Goal: Entertainment & Leisure: Consume media (video, audio)

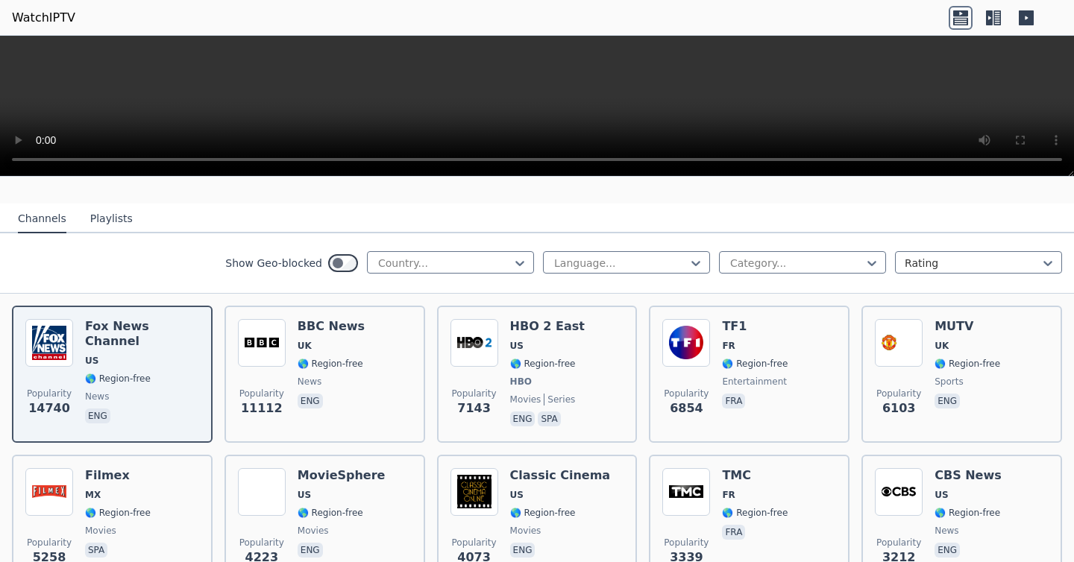
scroll to position [139, 0]
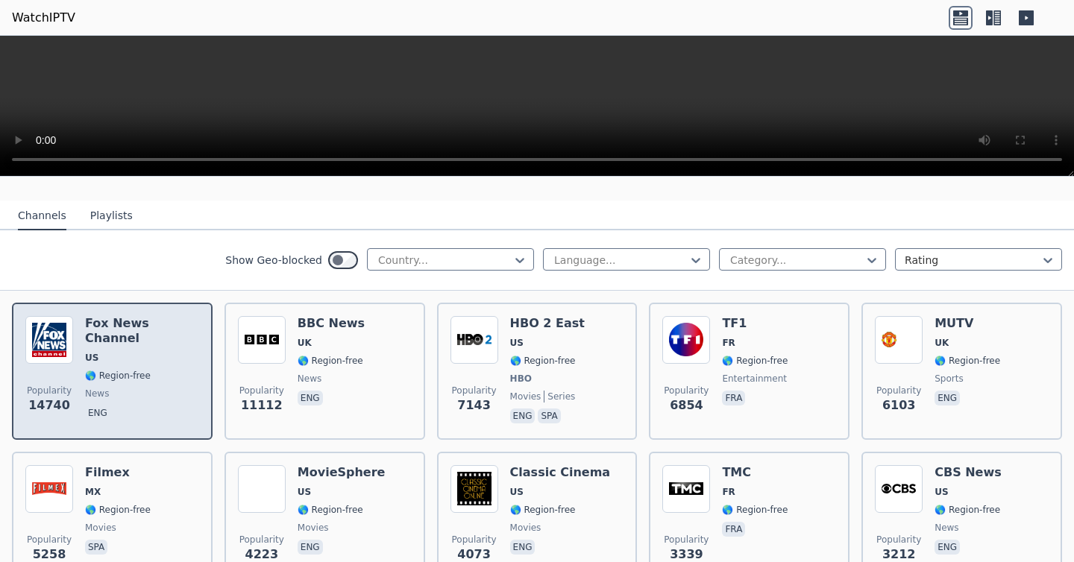
click at [151, 388] on span "news" at bounding box center [142, 394] width 114 height 12
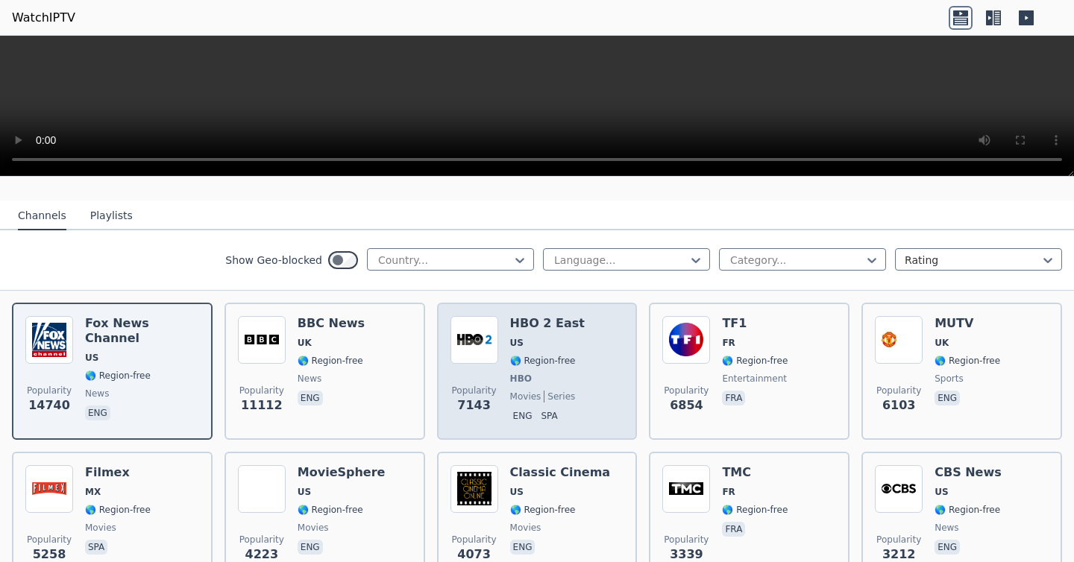
click at [533, 362] on span "🌎 Region-free" at bounding box center [543, 361] width 66 height 12
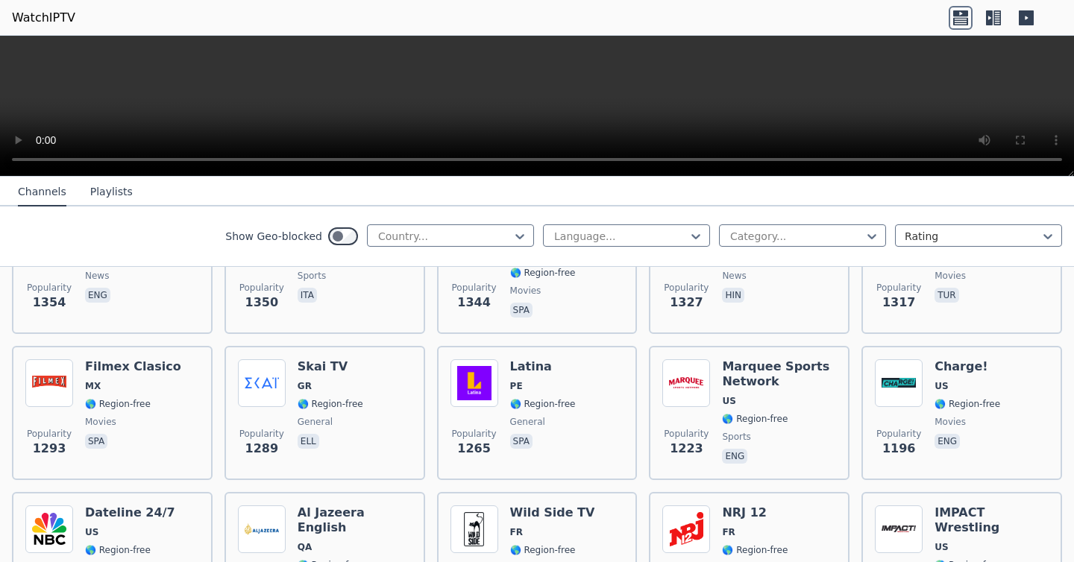
scroll to position [1419, 0]
click at [459, 237] on div at bounding box center [444, 236] width 136 height 15
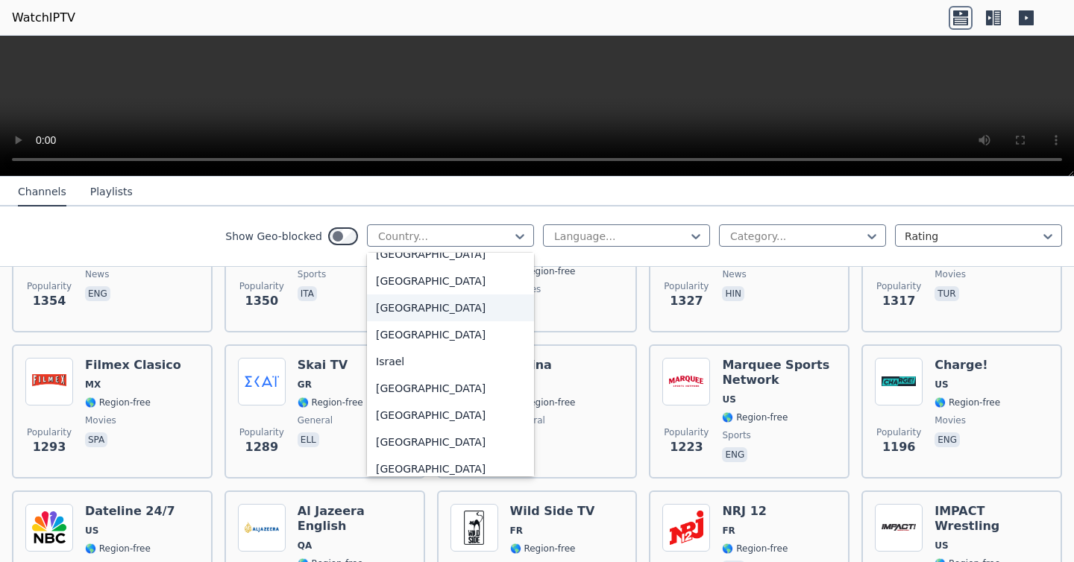
scroll to position [2345, 0]
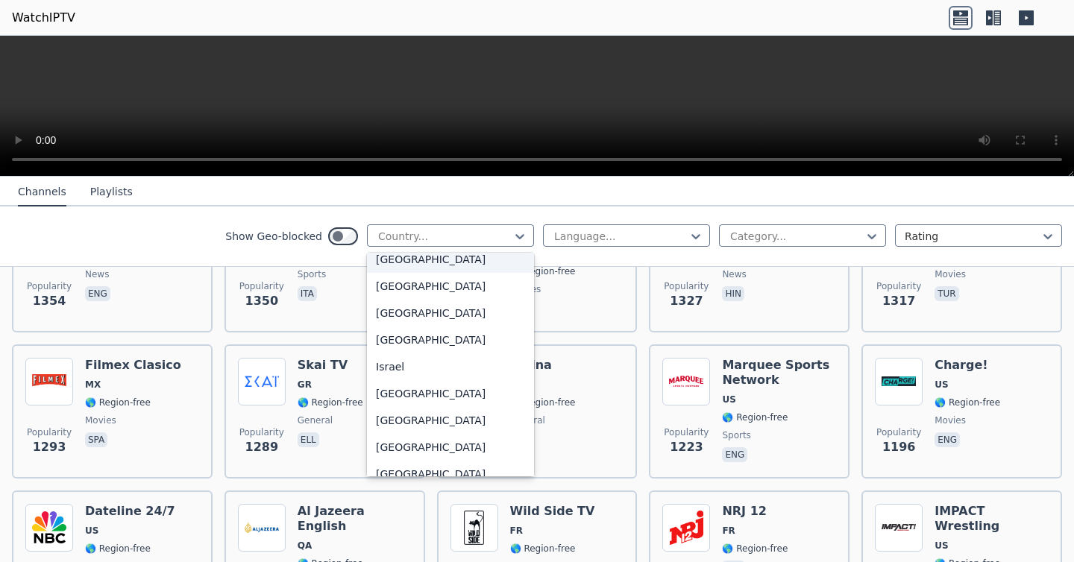
click at [437, 273] on div "[GEOGRAPHIC_DATA]" at bounding box center [450, 259] width 167 height 27
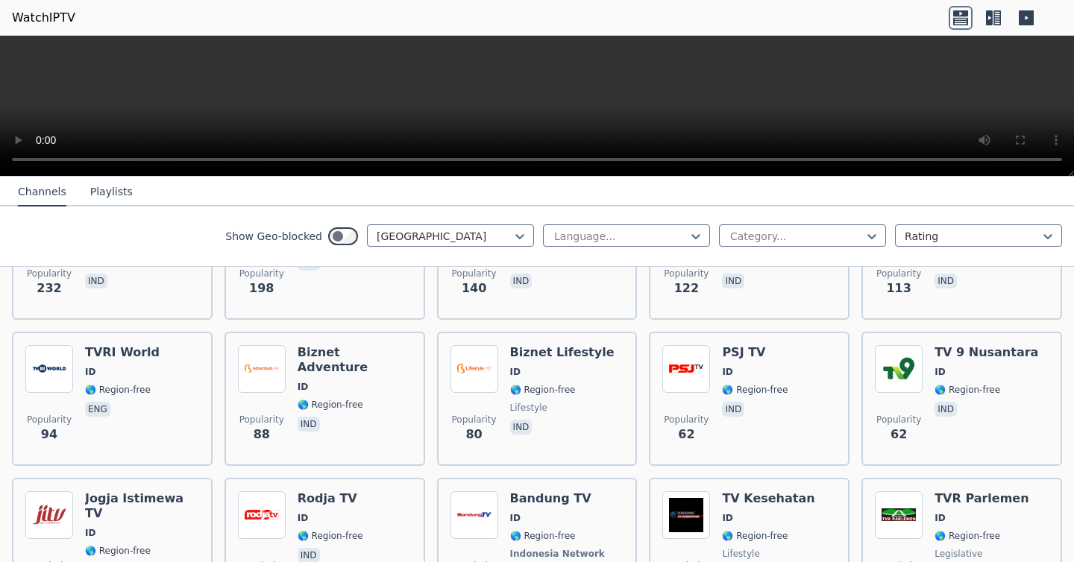
scroll to position [262, 0]
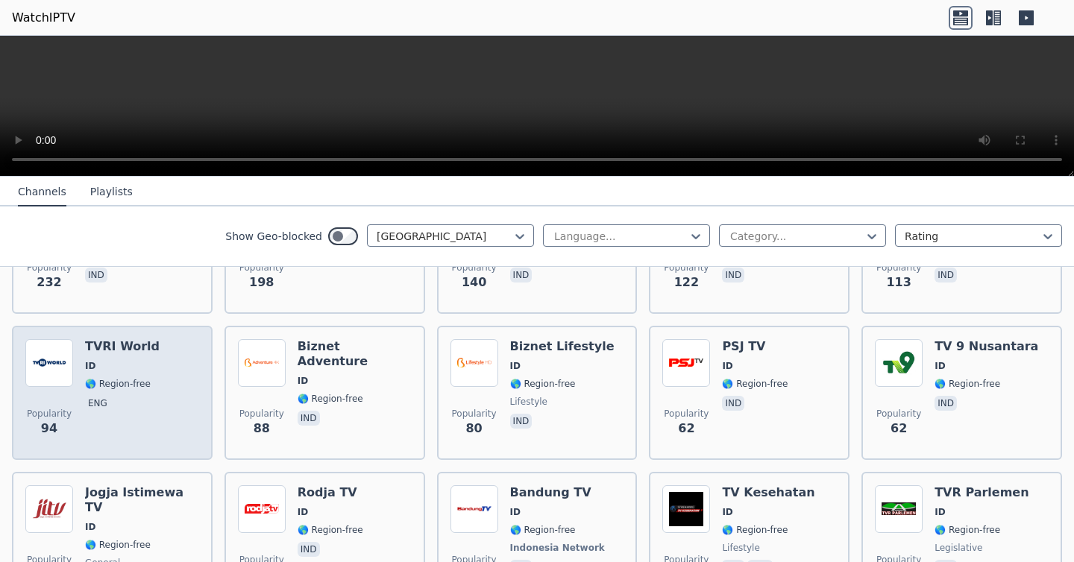
click at [139, 396] on span "eng" at bounding box center [122, 405] width 75 height 18
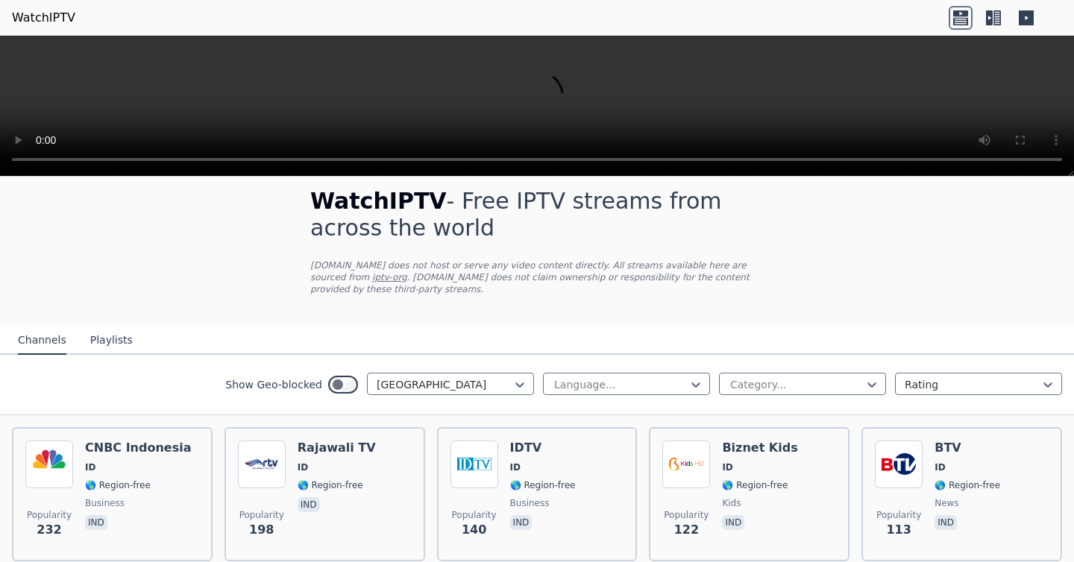
scroll to position [0, 0]
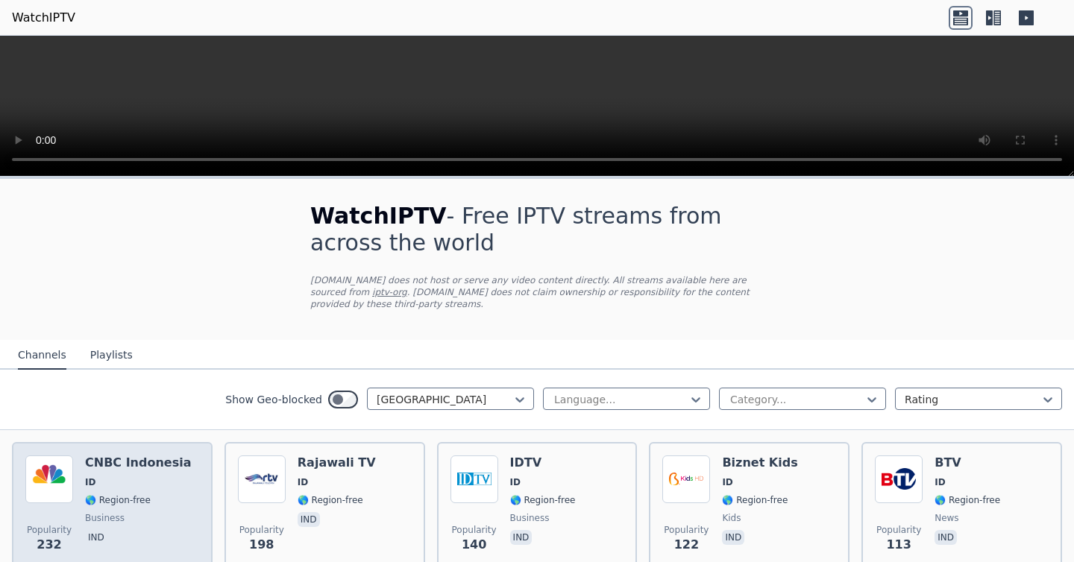
click at [137, 492] on div "CNBC Indonesia ID 🌎 Region-free business ind" at bounding box center [138, 509] width 106 height 107
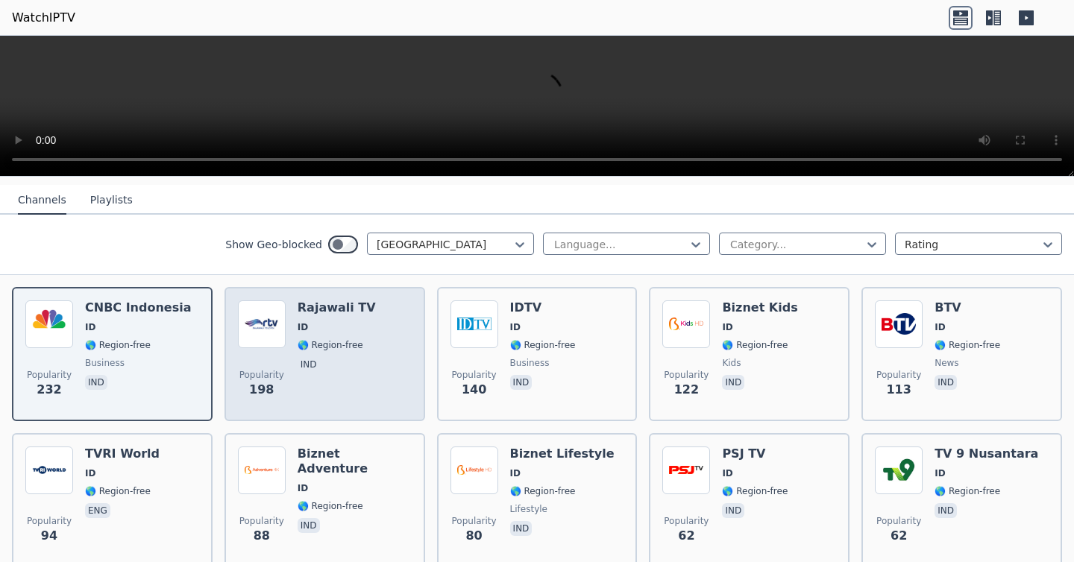
scroll to position [154, 0]
click at [403, 395] on div "Popularity 198 Rajawali TV ID 🌎 Region-free ind" at bounding box center [325, 354] width 174 height 107
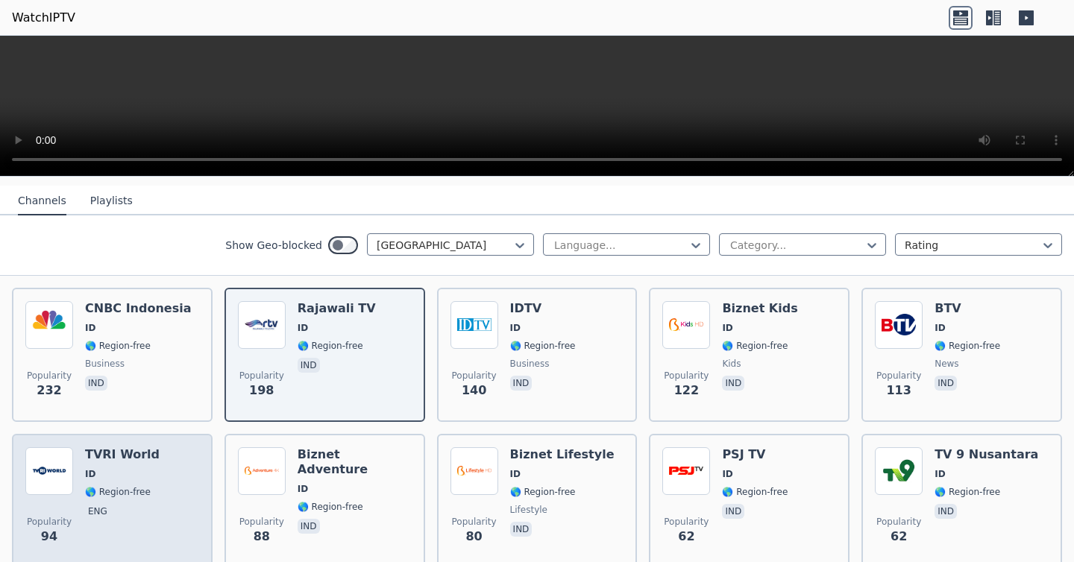
click at [136, 487] on span "🌎 Region-free" at bounding box center [118, 492] width 66 height 12
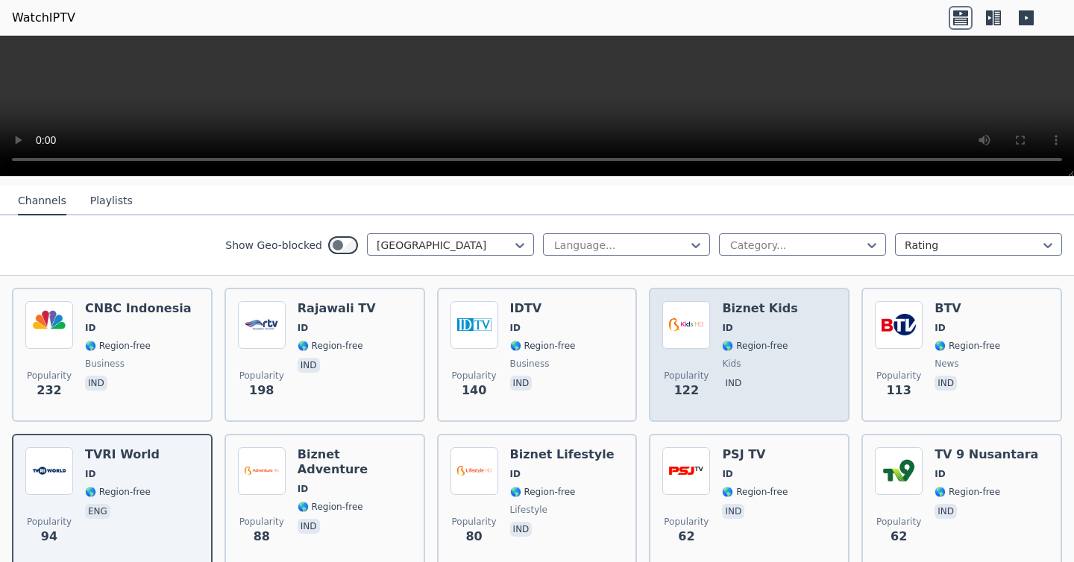
click at [737, 337] on div "Biznet Kids ID 🌎 Region-free kids ind" at bounding box center [759, 354] width 75 height 107
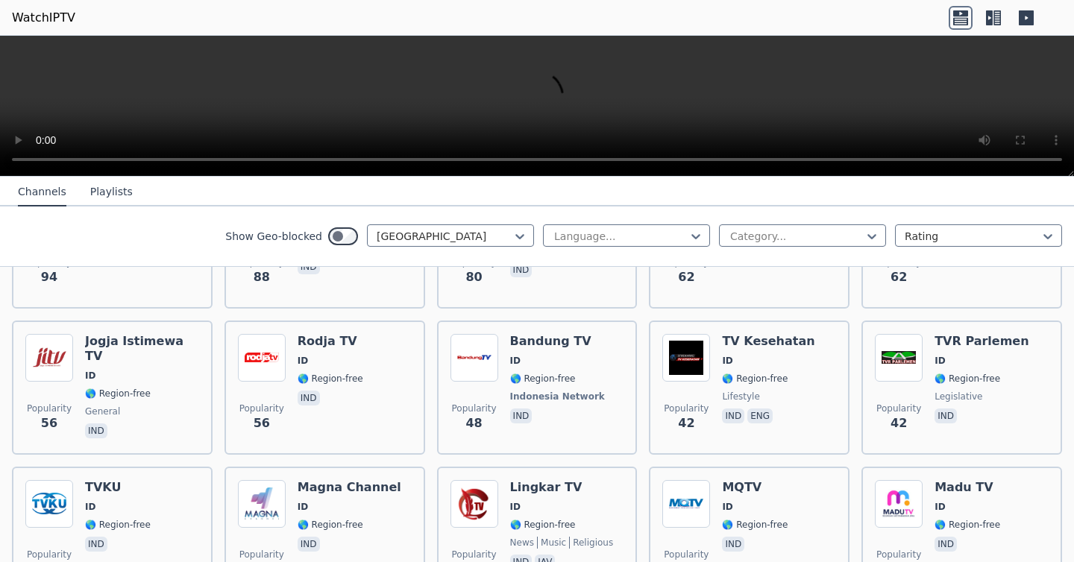
scroll to position [424, 0]
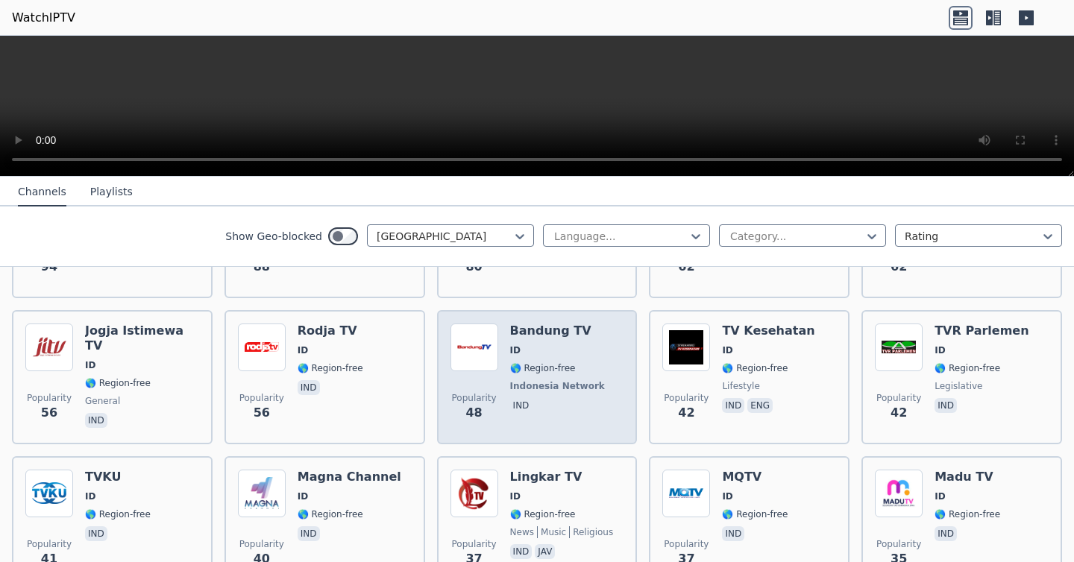
click at [564, 408] on span "ind" at bounding box center [559, 407] width 98 height 18
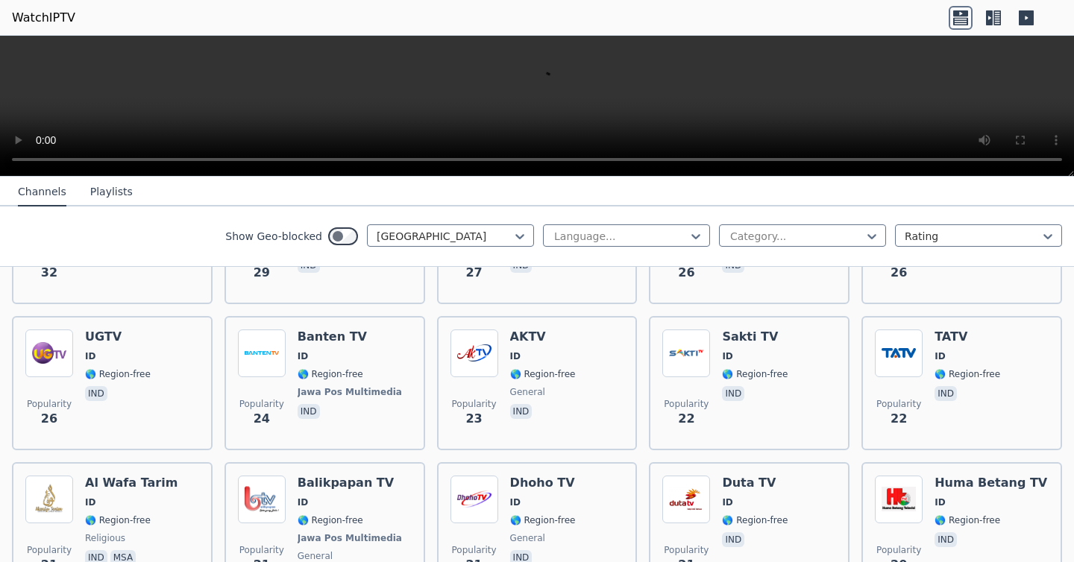
scroll to position [857, 0]
click at [564, 408] on span "ind" at bounding box center [543, 412] width 66 height 18
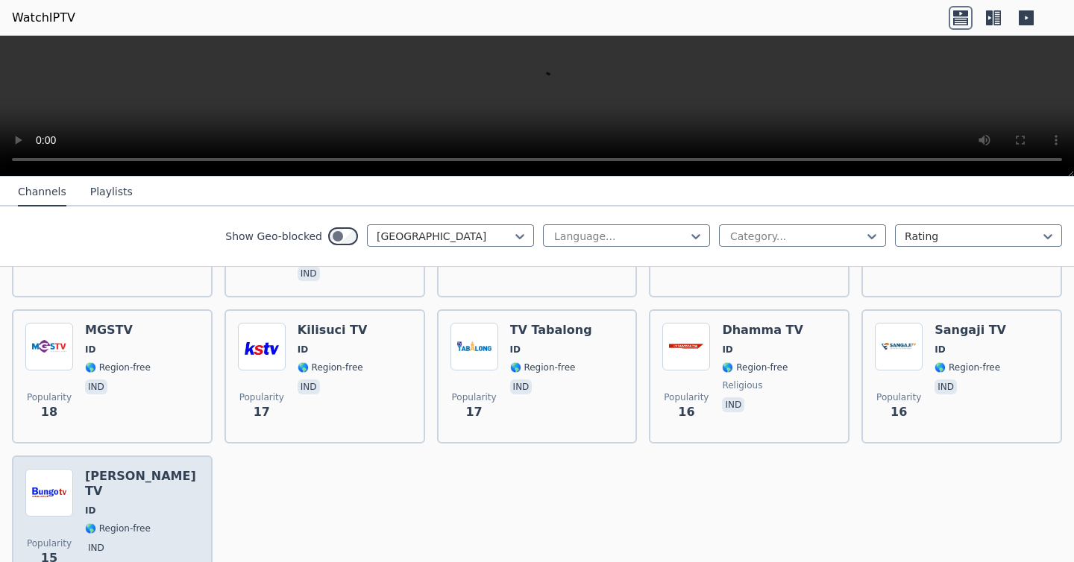
scroll to position [1159, 0]
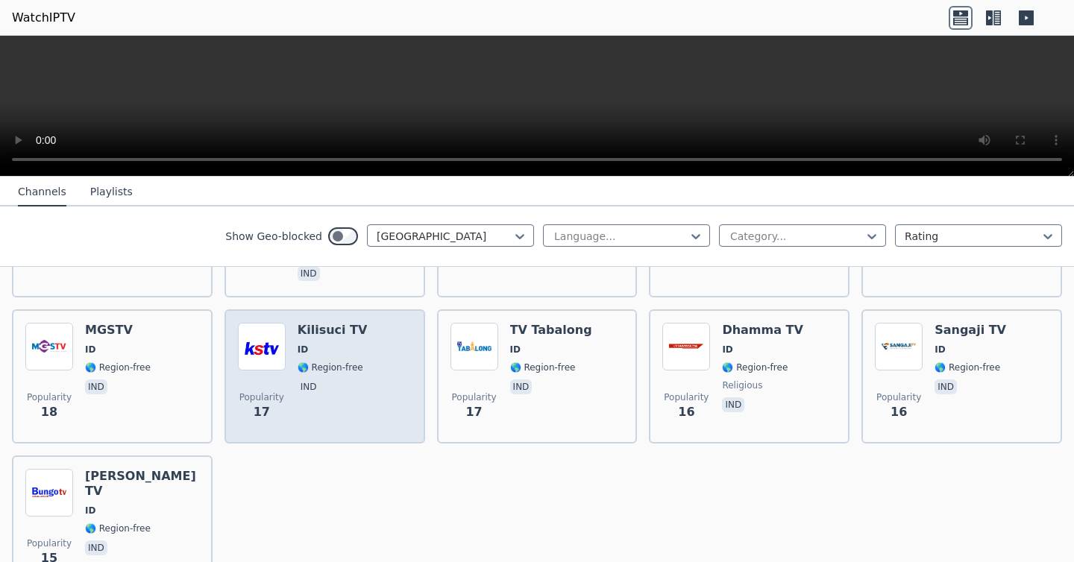
click at [357, 391] on span "ind" at bounding box center [332, 388] width 70 height 18
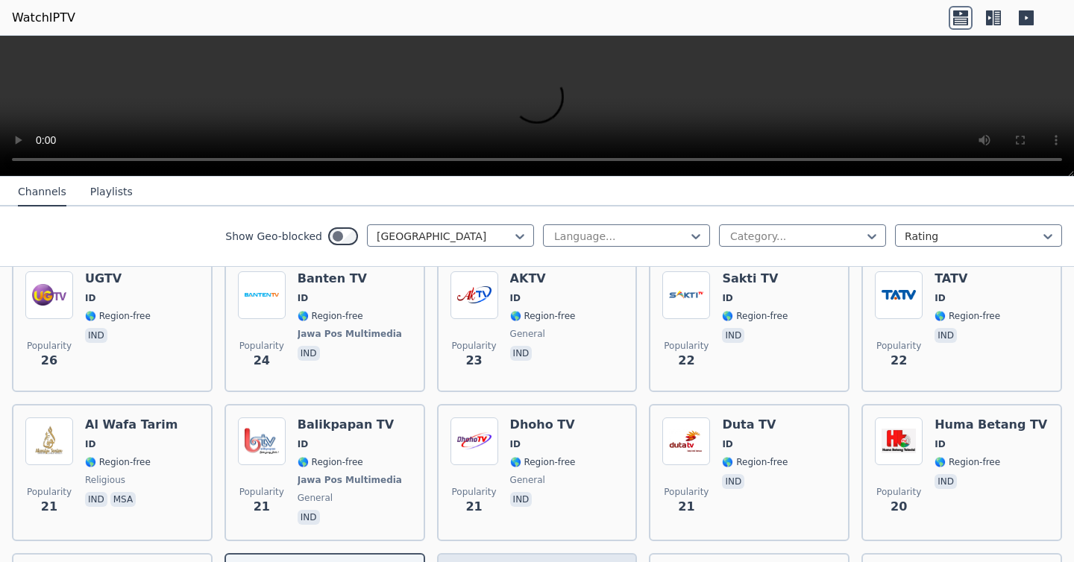
scroll to position [914, 0]
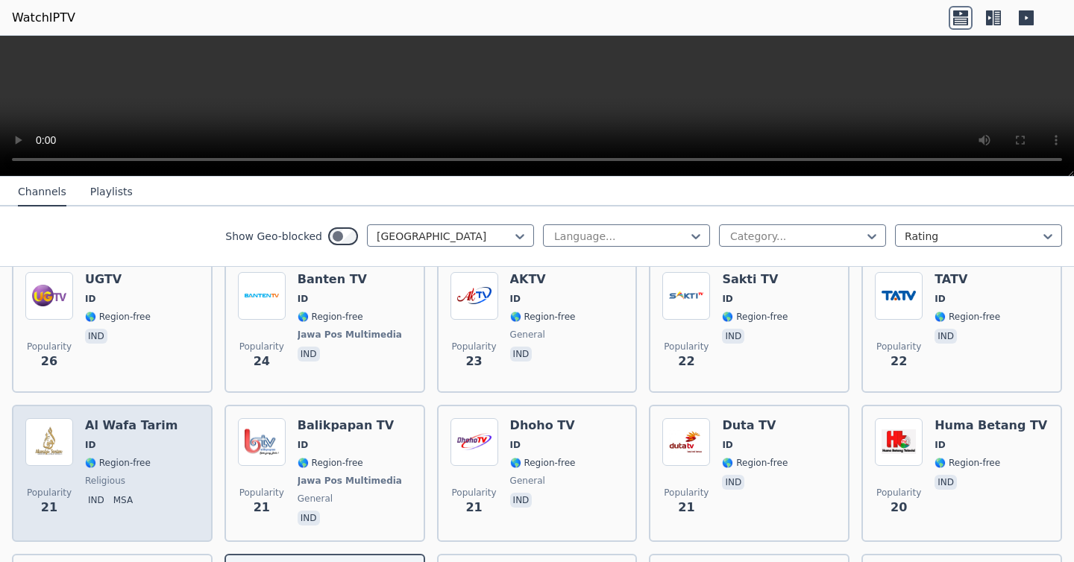
click at [118, 420] on h6 "Al Wafa Tarim" at bounding box center [131, 425] width 92 height 15
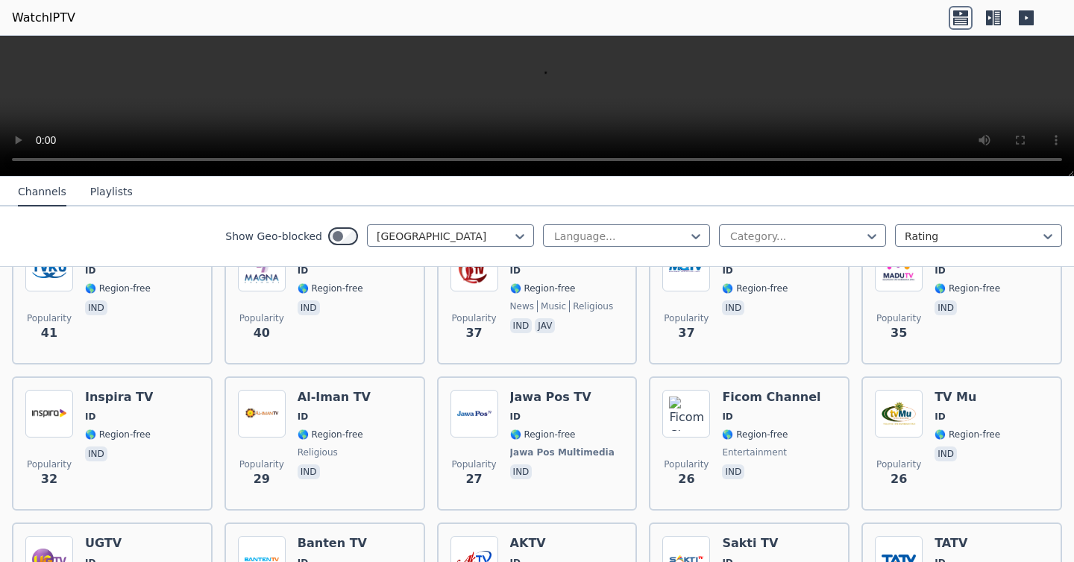
scroll to position [643, 0]
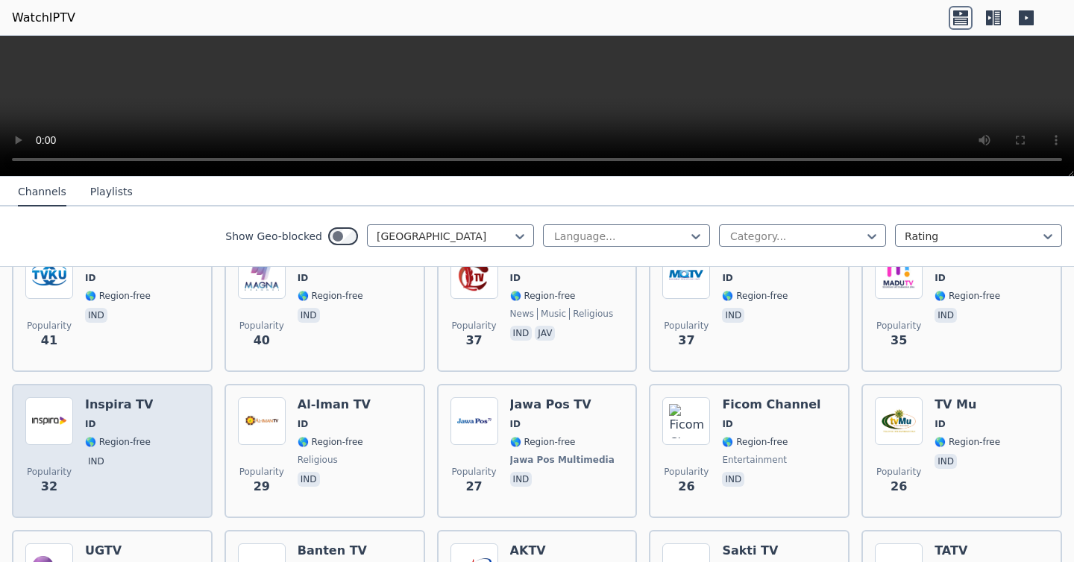
click at [119, 412] on div "Inspira TV ID 🌎 Region-free ind" at bounding box center [119, 450] width 68 height 107
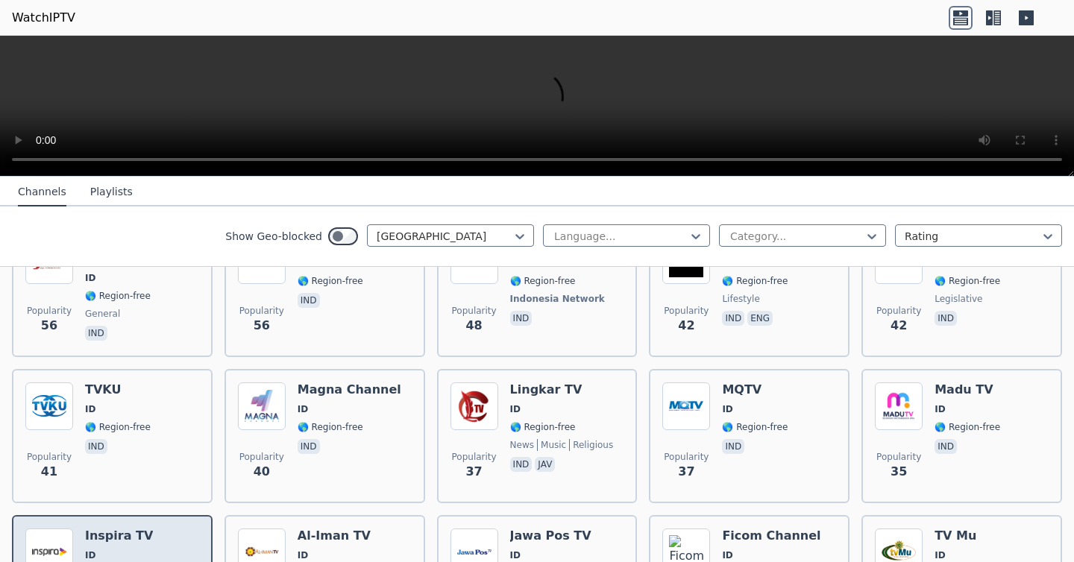
scroll to position [445, 0]
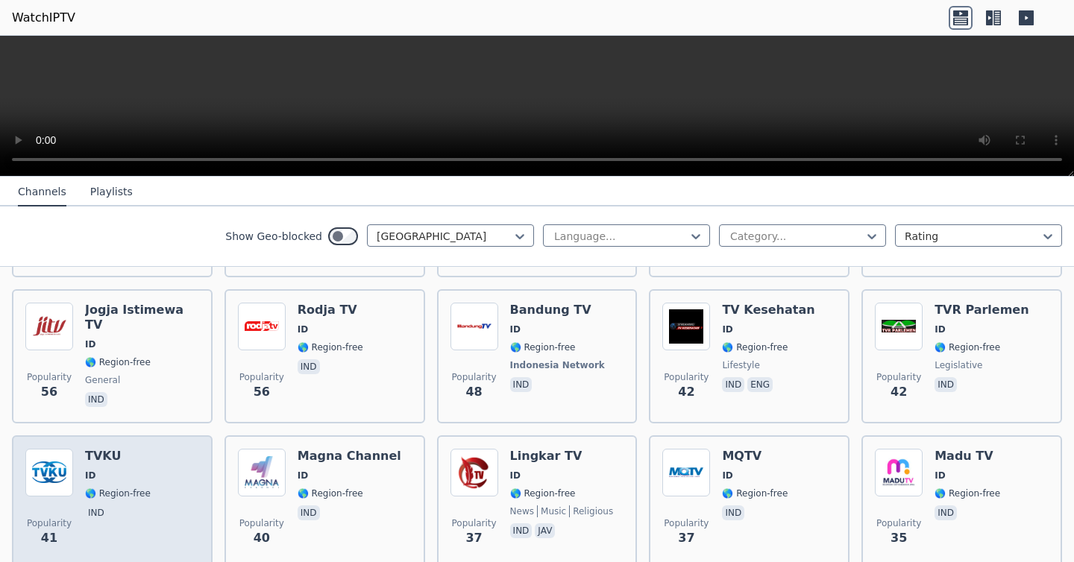
click at [116, 470] on span "ID" at bounding box center [118, 476] width 66 height 12
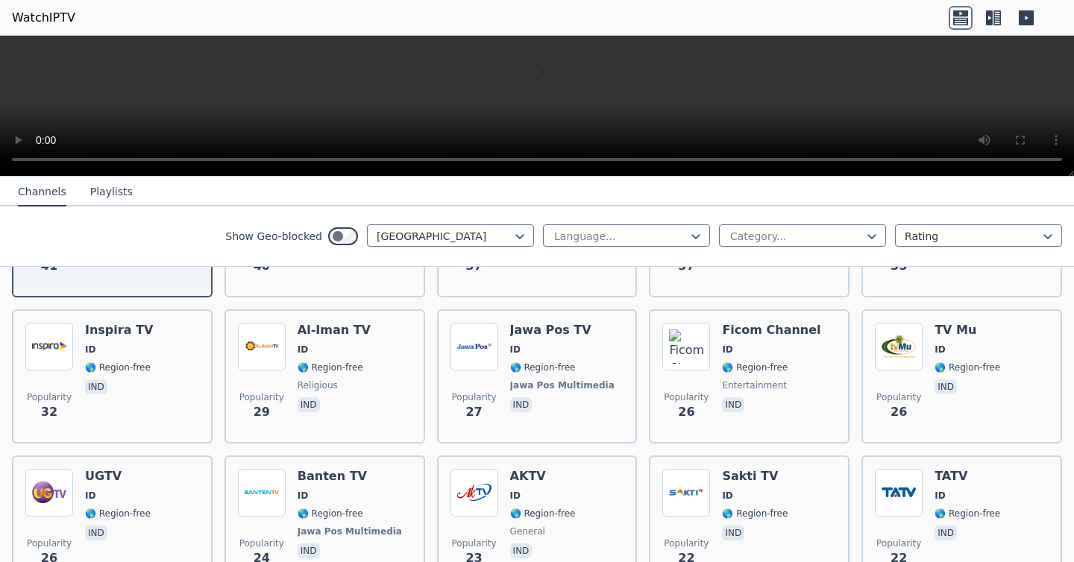
scroll to position [580, 0]
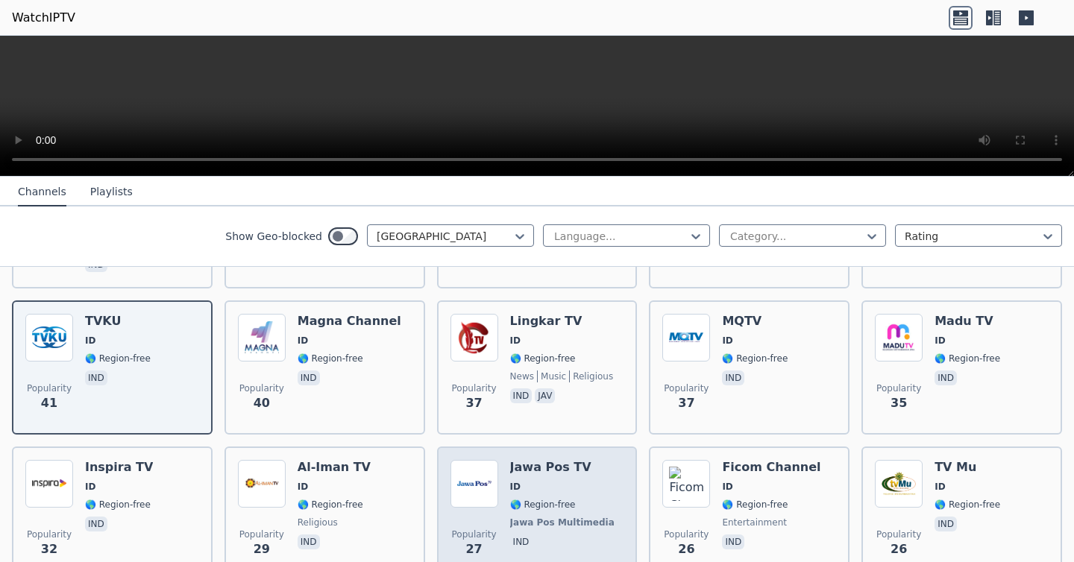
click at [554, 452] on div "Popularity 27 Jawa Pos TV ID 🌎 Region-free Jawa Pos Multimedia ind" at bounding box center [537, 514] width 201 height 134
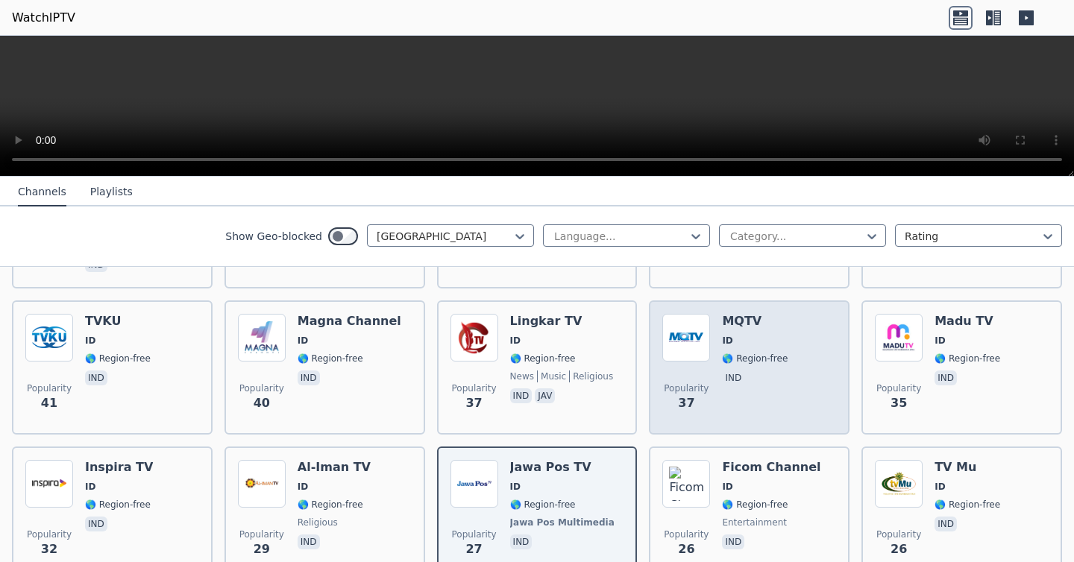
click at [780, 338] on span "ID" at bounding box center [755, 341] width 66 height 12
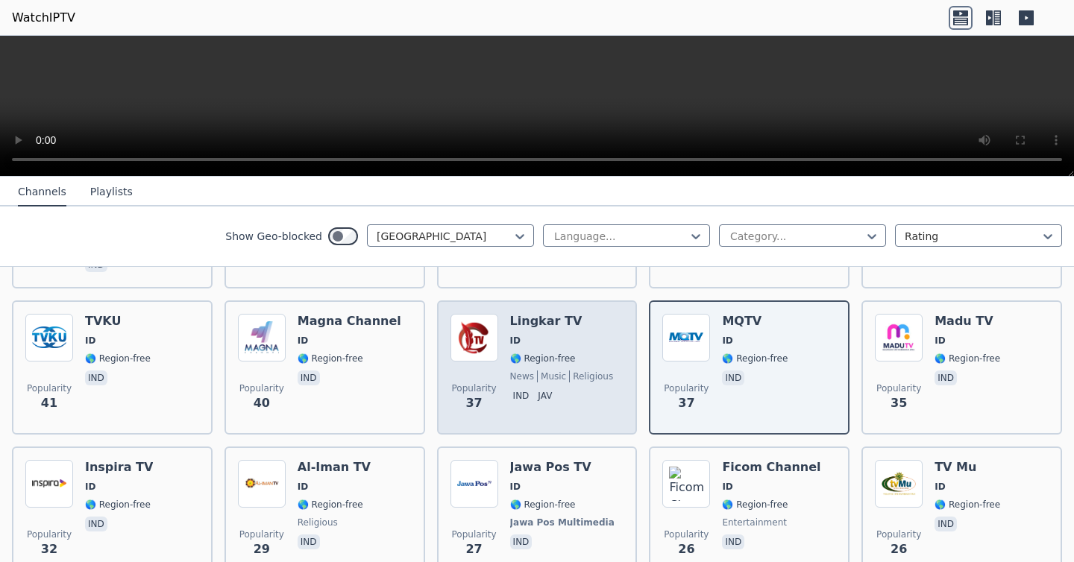
click at [561, 357] on span "🌎 Region-free" at bounding box center [543, 359] width 66 height 12
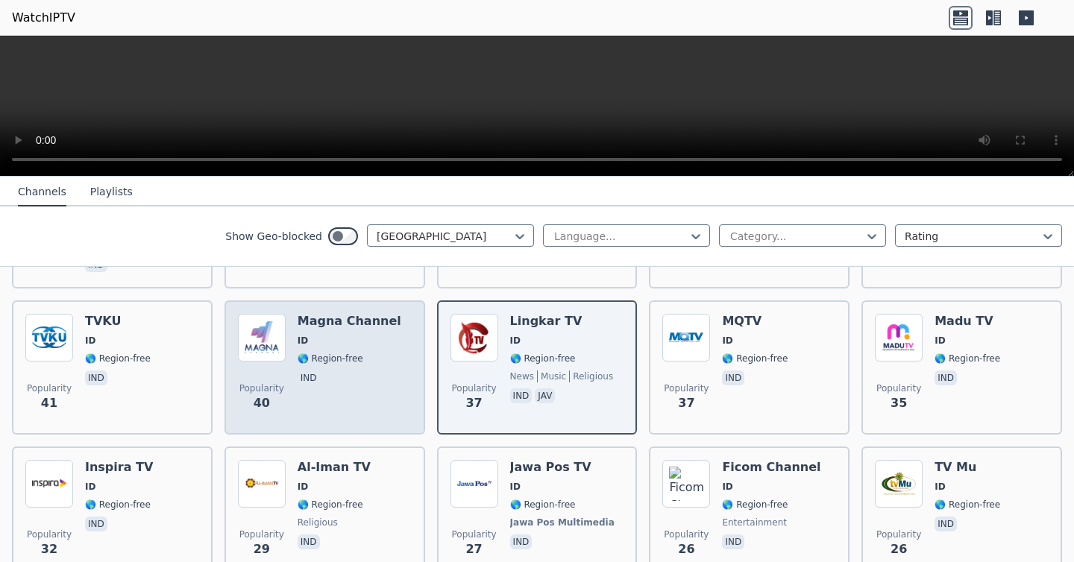
click at [366, 382] on span "ind" at bounding box center [349, 380] width 104 height 18
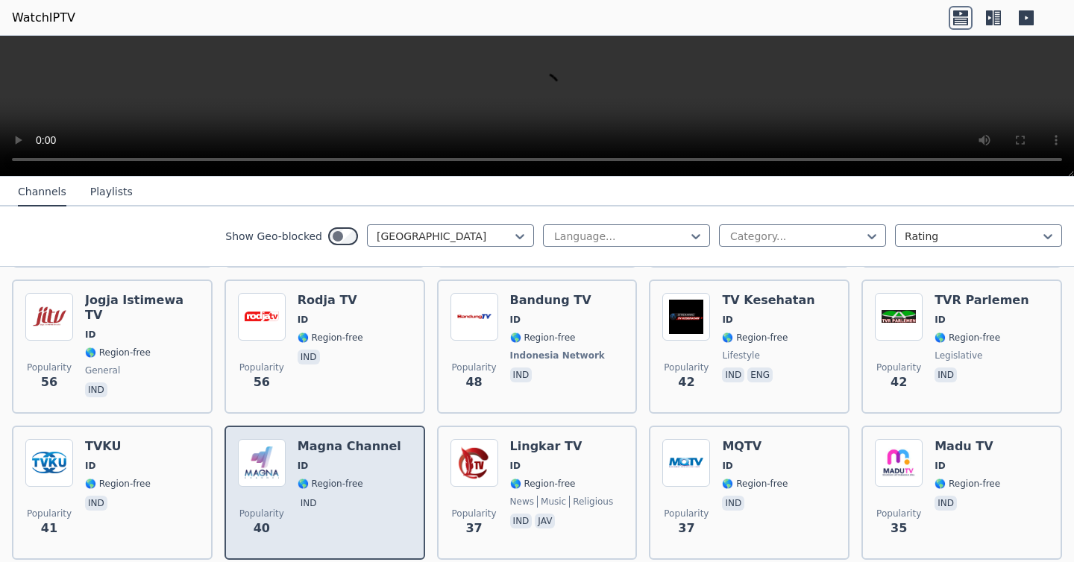
scroll to position [451, 0]
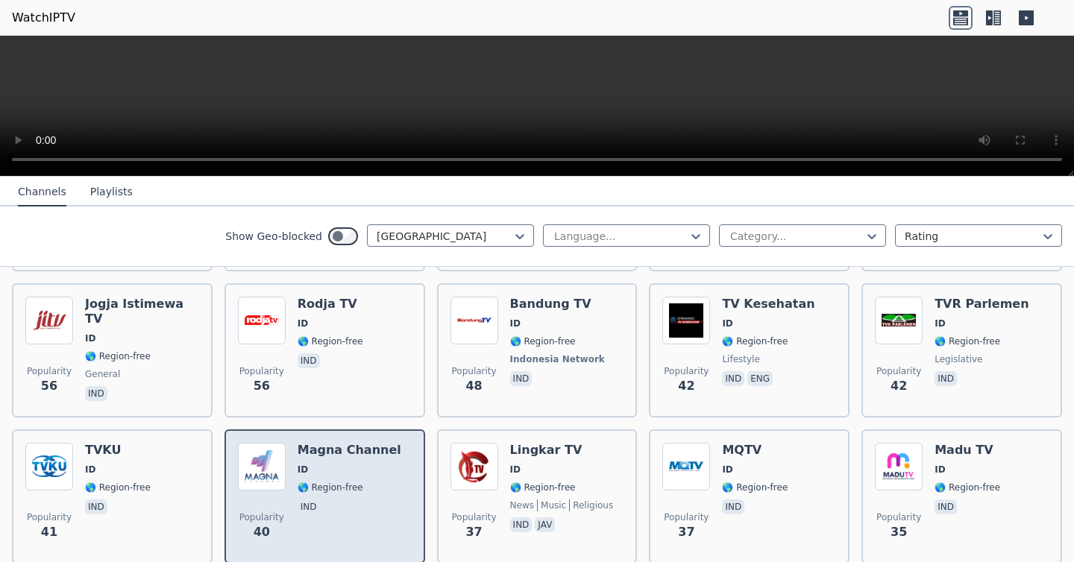
click at [366, 382] on div "Popularity 56 Rodja TV ID 🌎 Region-free ind" at bounding box center [325, 350] width 174 height 107
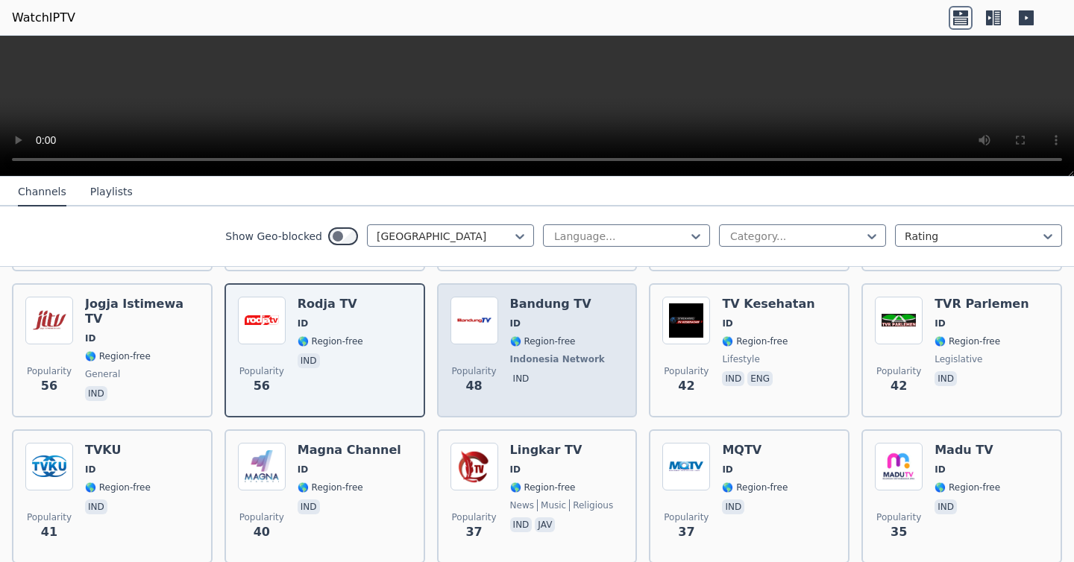
click at [518, 353] on span "Indonesia Network" at bounding box center [557, 359] width 95 height 12
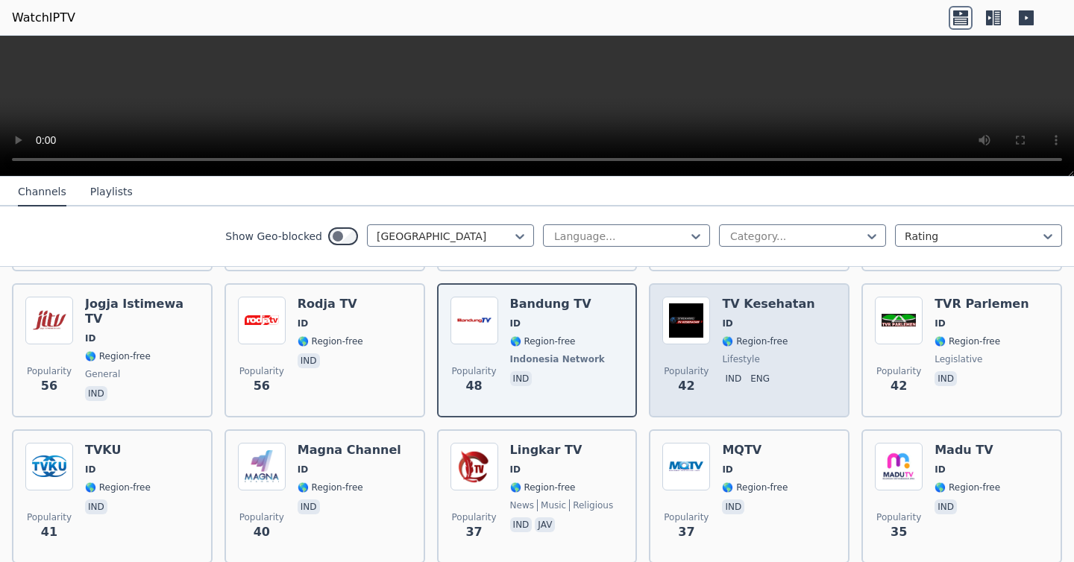
click at [715, 328] on div "Popularity 42 TV Kesehatan ID 🌎 Region-free lifestyle ind eng" at bounding box center [749, 350] width 174 height 107
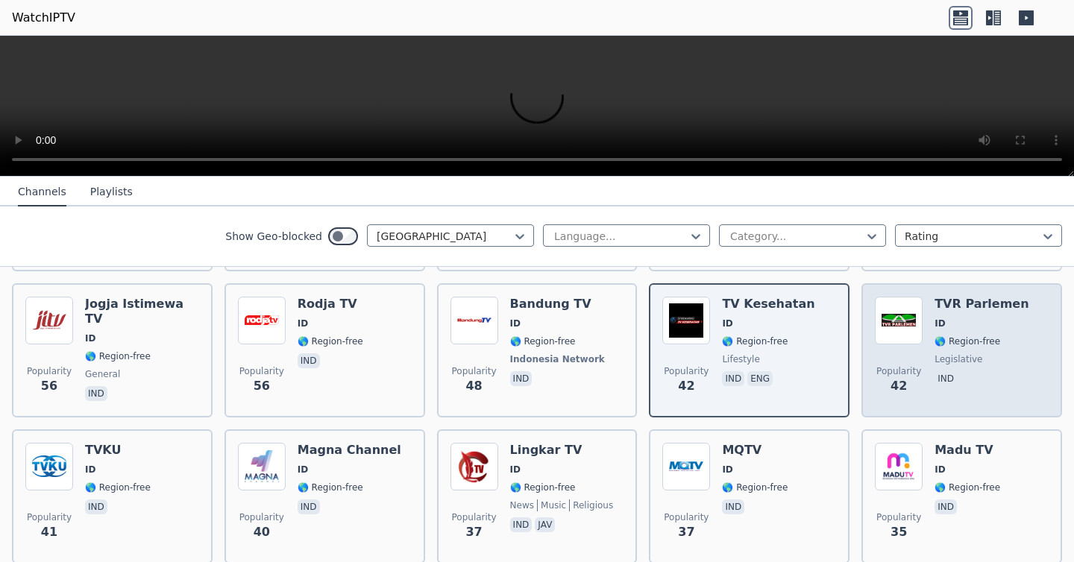
click at [953, 343] on span "🌎 Region-free" at bounding box center [967, 341] width 66 height 12
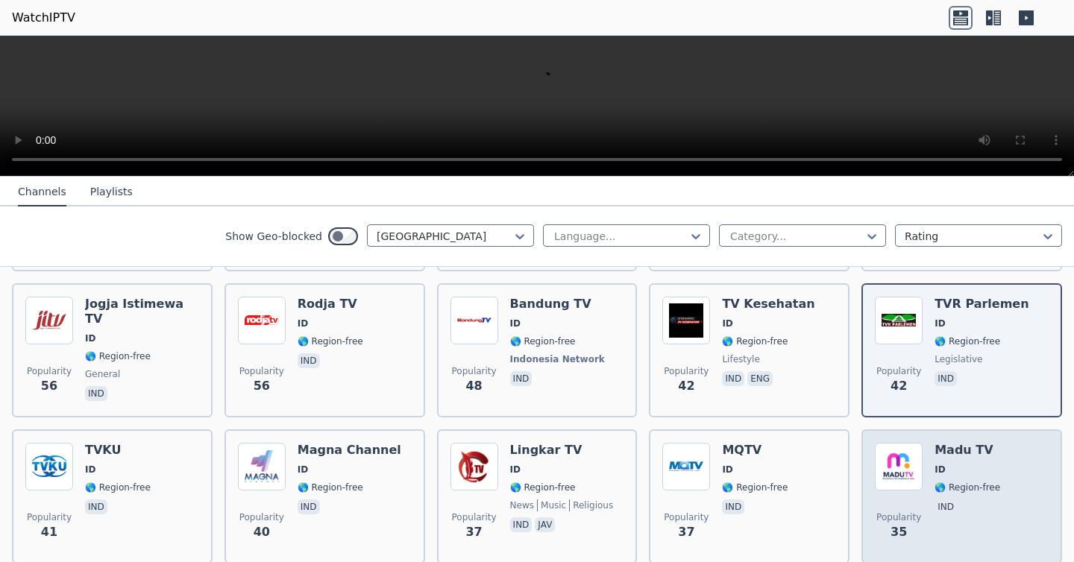
click at [945, 488] on span "🌎 Region-free" at bounding box center [967, 488] width 66 height 12
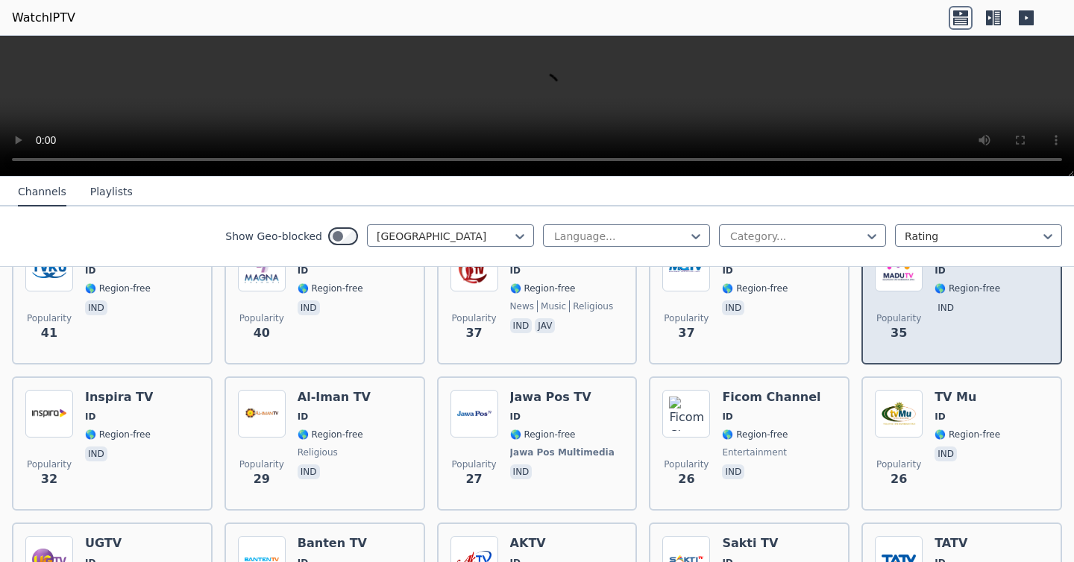
scroll to position [674, 0]
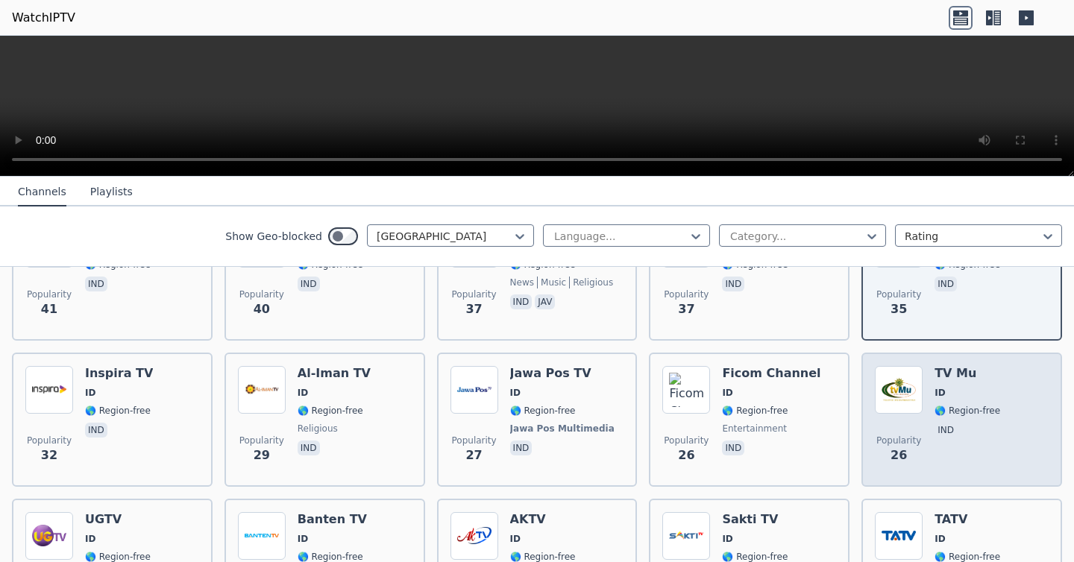
click at [941, 430] on p "ind" at bounding box center [945, 430] width 22 height 15
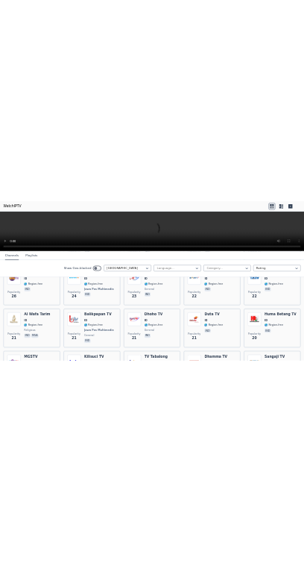
scroll to position [967, 0]
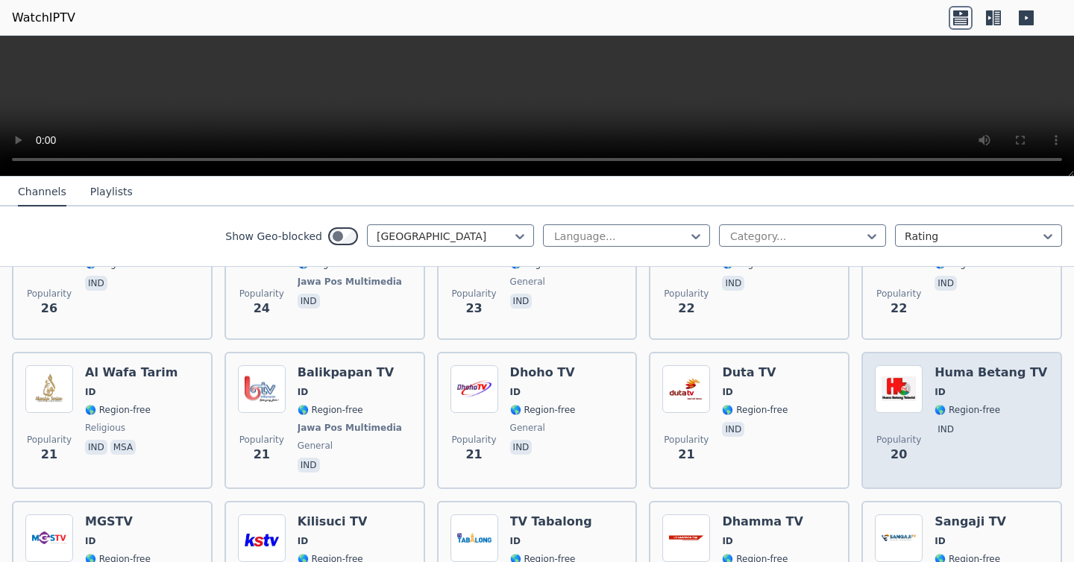
click at [940, 426] on p "ind" at bounding box center [945, 429] width 22 height 15
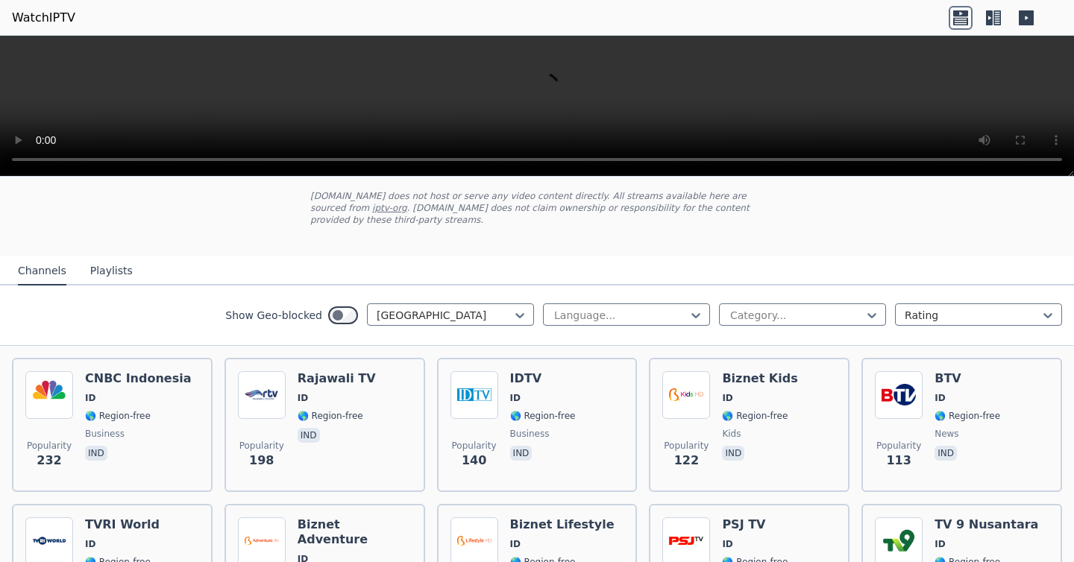
scroll to position [78, 0]
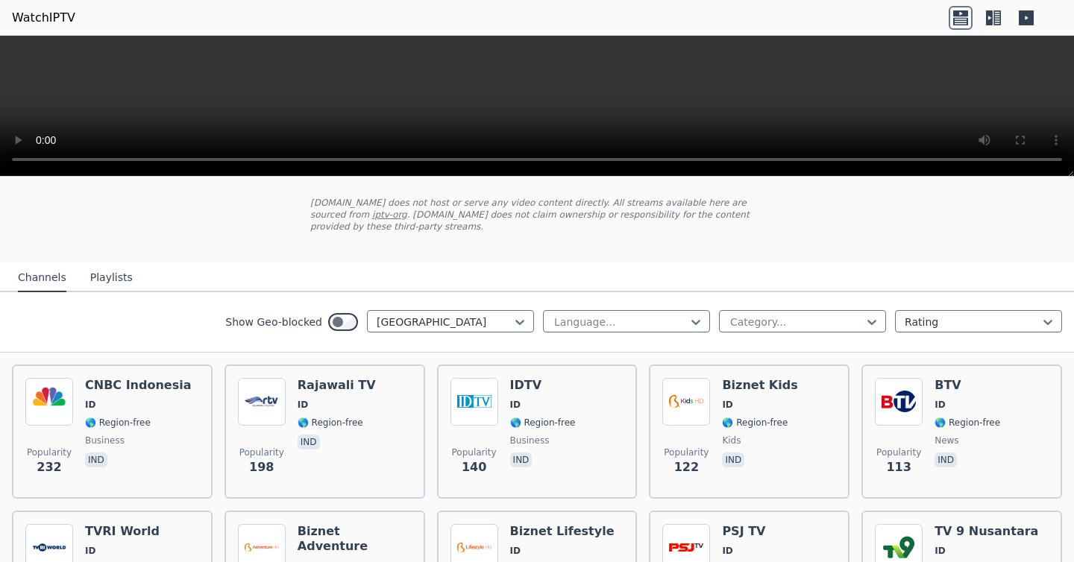
click at [519, 381] on h6 "IDTV" at bounding box center [543, 385] width 66 height 15
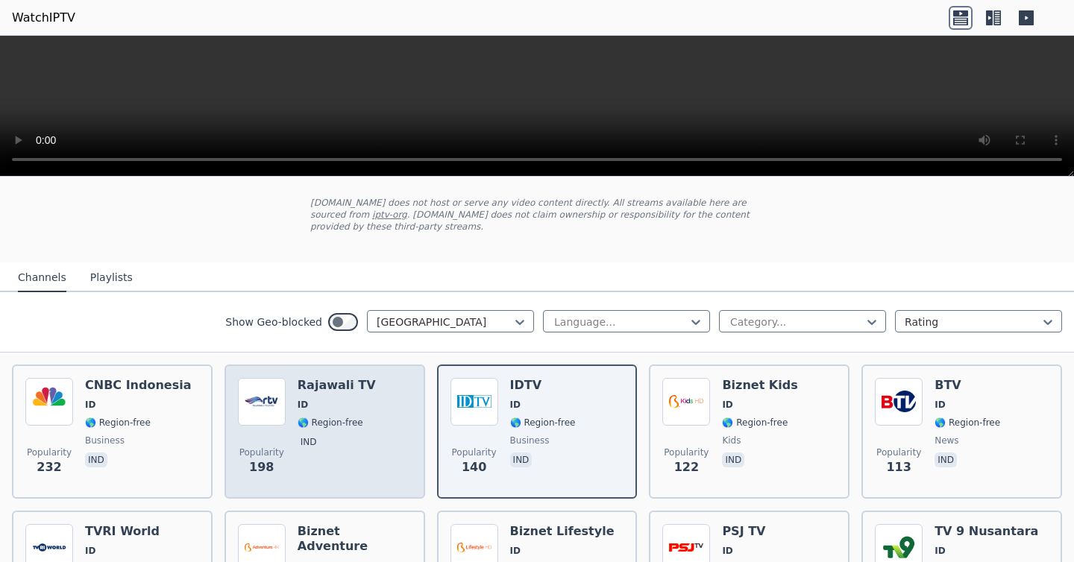
click at [313, 430] on div "Rajawali TV ID 🌎 Region-free ind" at bounding box center [336, 431] width 78 height 107
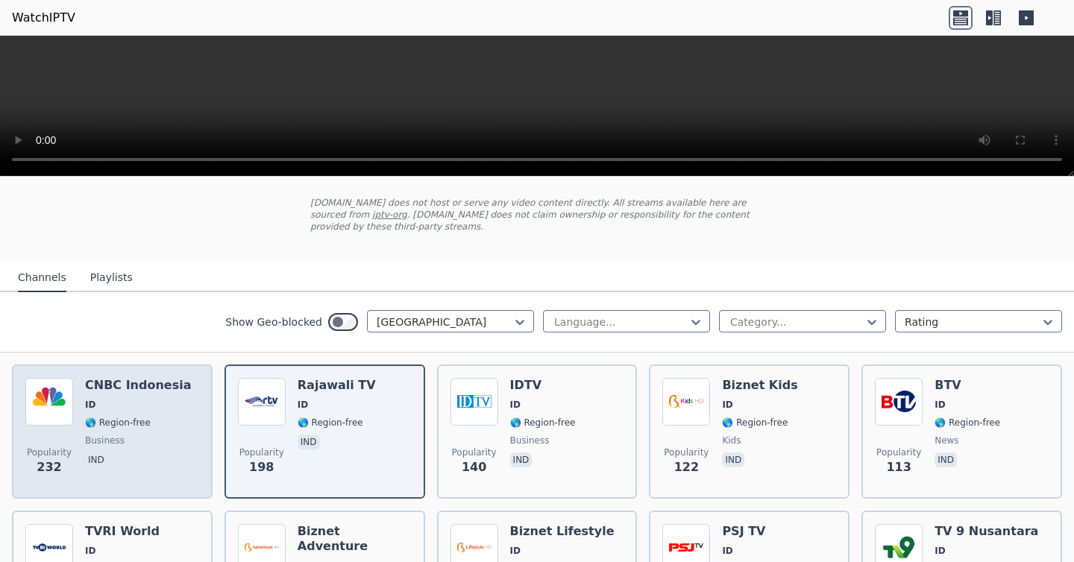
click at [123, 435] on span "business" at bounding box center [138, 441] width 106 height 12
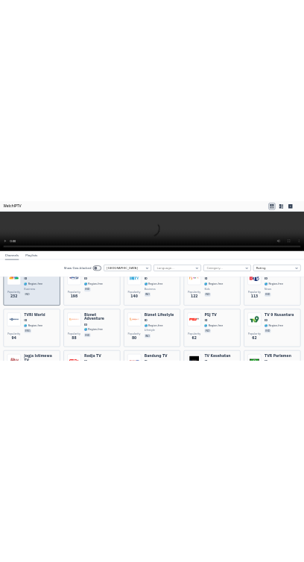
scroll to position [228, 0]
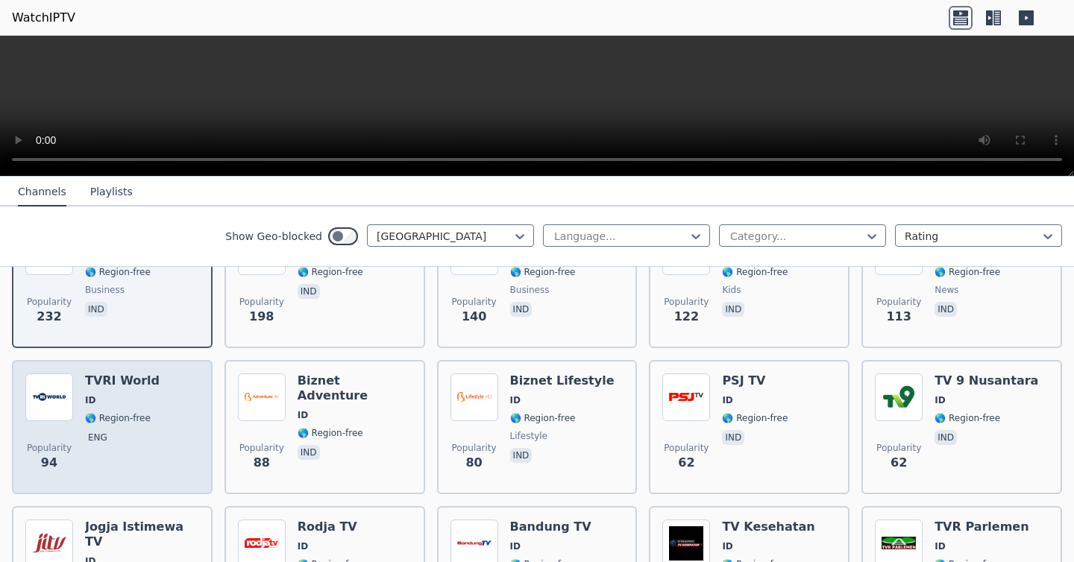
click at [122, 435] on span "eng" at bounding box center [122, 439] width 75 height 18
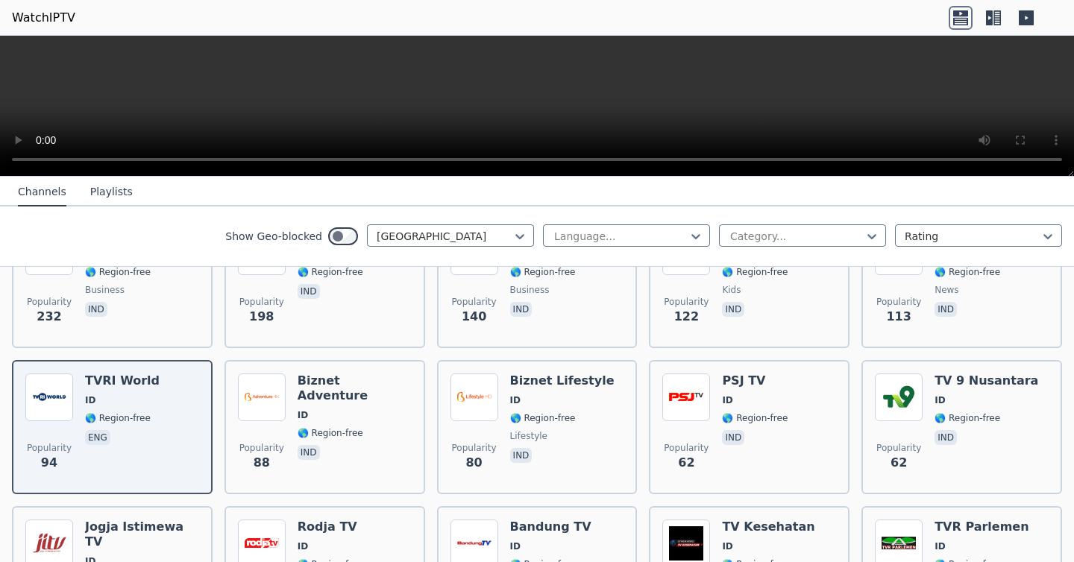
click at [511, 120] on video at bounding box center [537, 106] width 1074 height 141
click at [418, 238] on div at bounding box center [444, 236] width 136 height 15
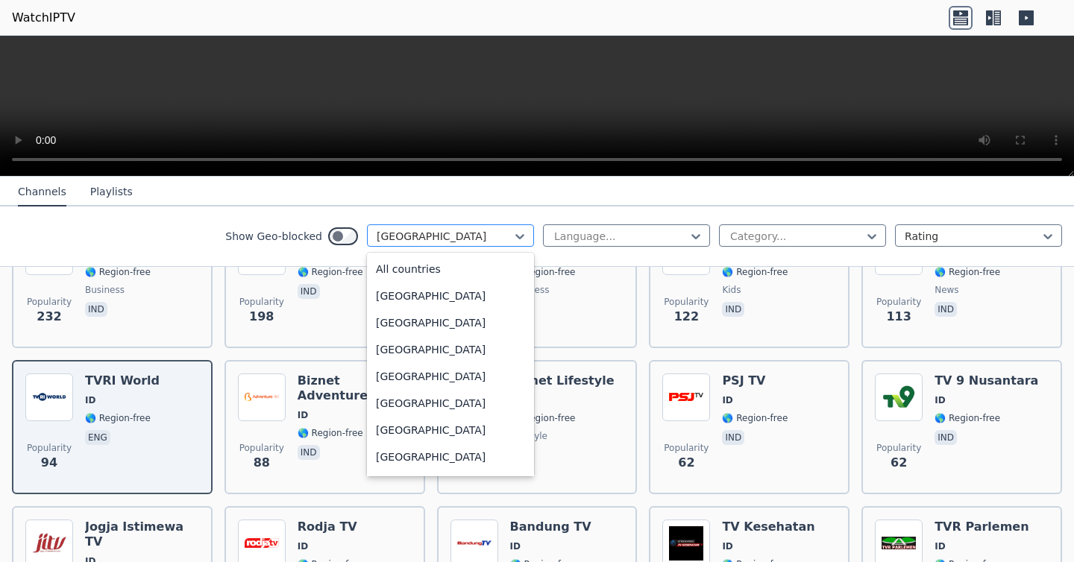
scroll to position [2165, 0]
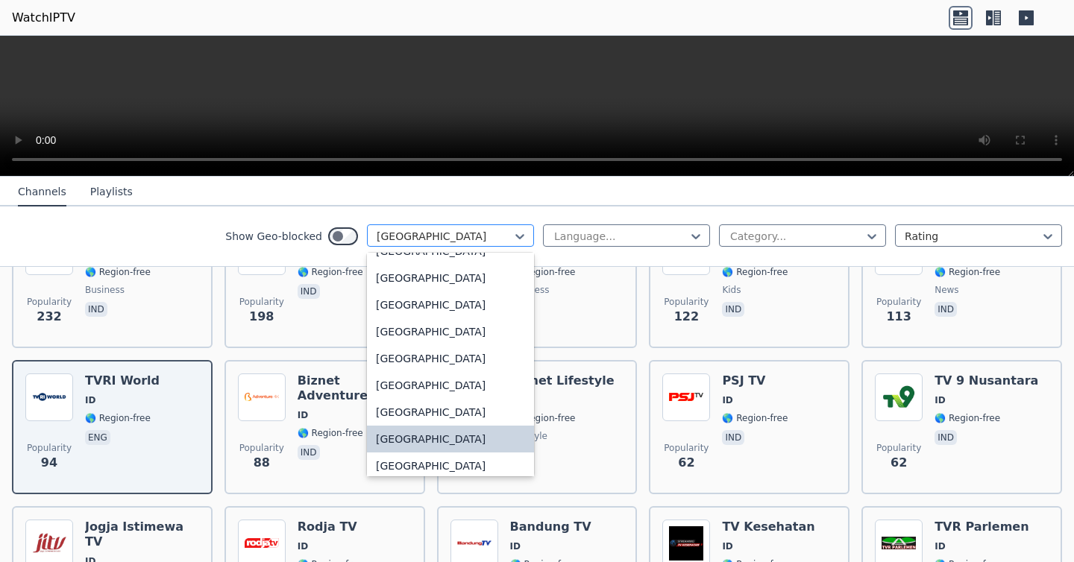
click at [418, 238] on div at bounding box center [444, 236] width 136 height 15
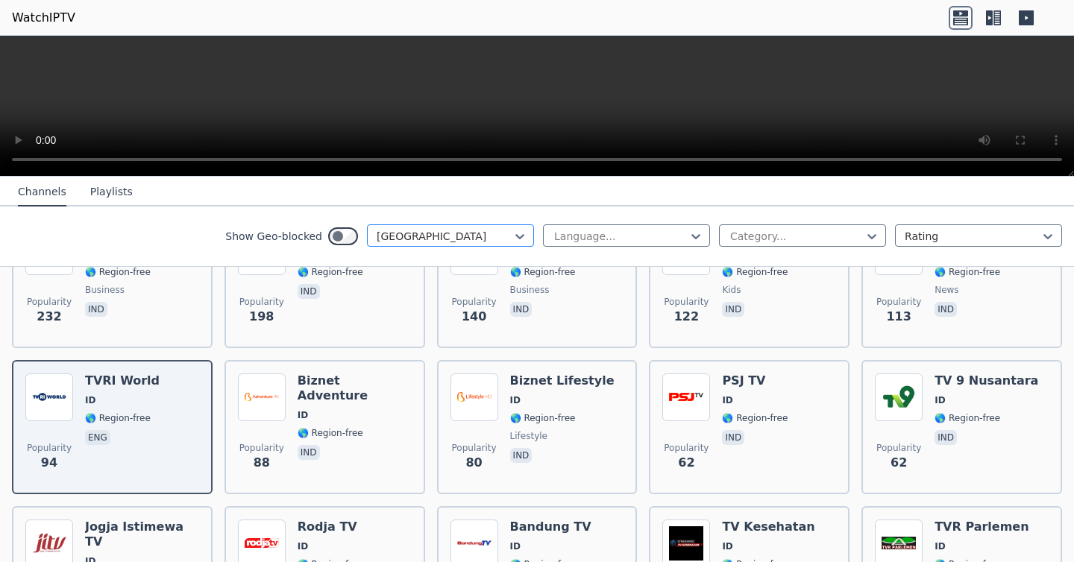
click at [418, 238] on div at bounding box center [444, 236] width 136 height 15
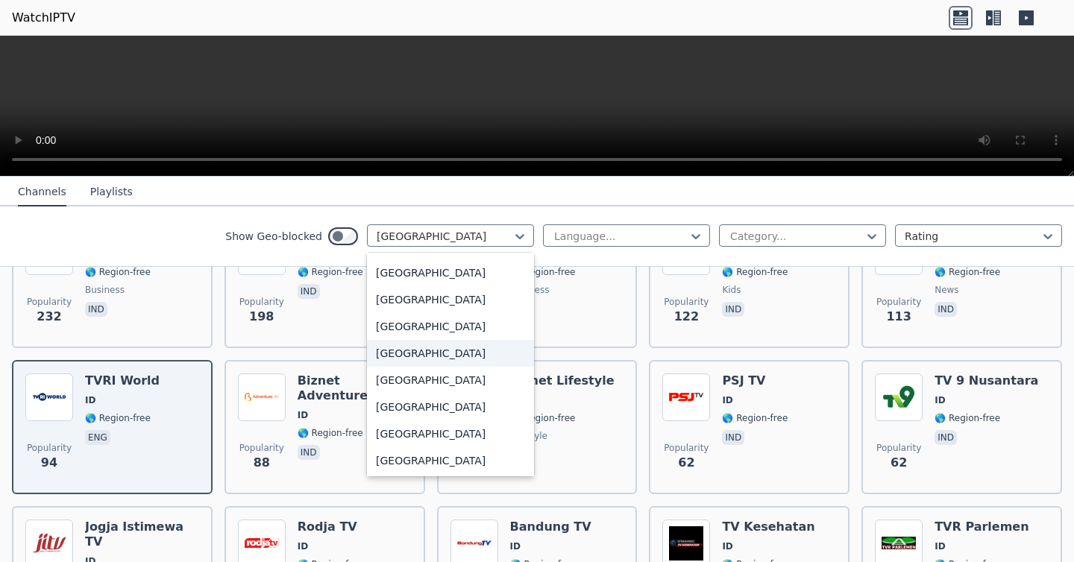
scroll to position [0, 0]
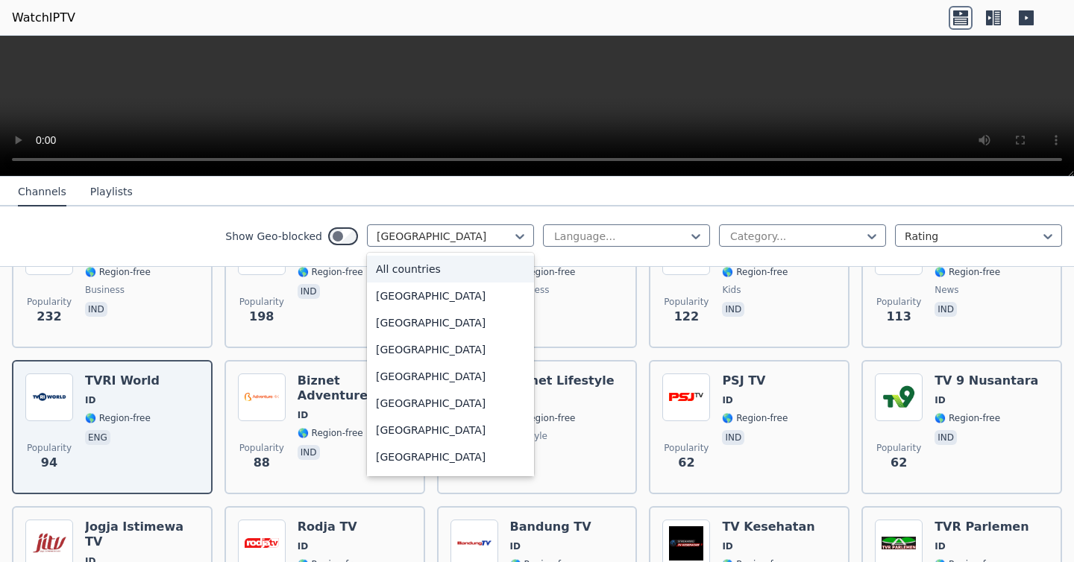
click at [420, 265] on div "All countries" at bounding box center [450, 269] width 167 height 27
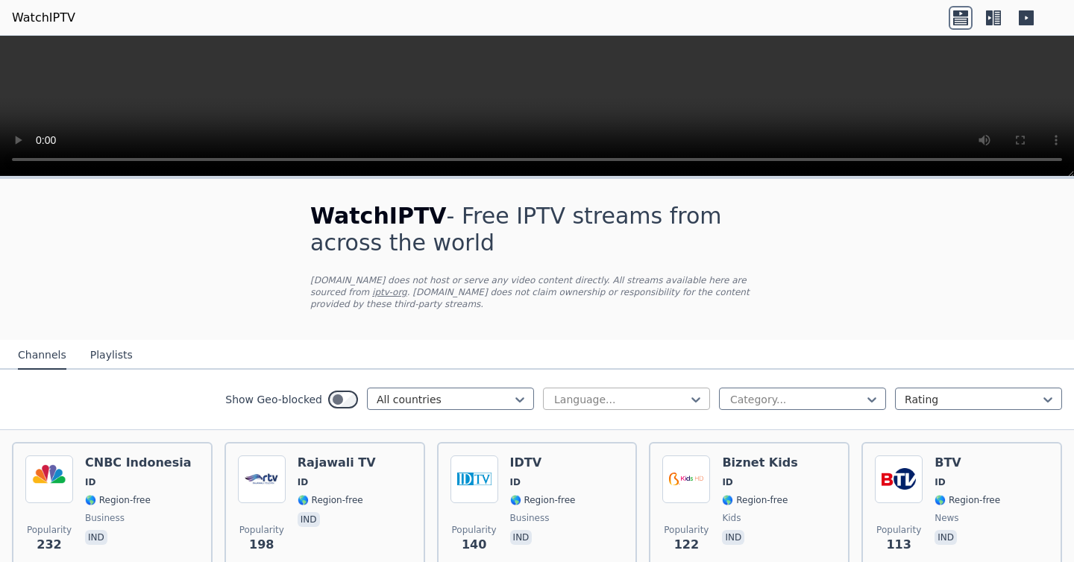
click at [602, 231] on h1 "WatchIPTV - Free IPTV streams from across the world" at bounding box center [536, 230] width 453 height 54
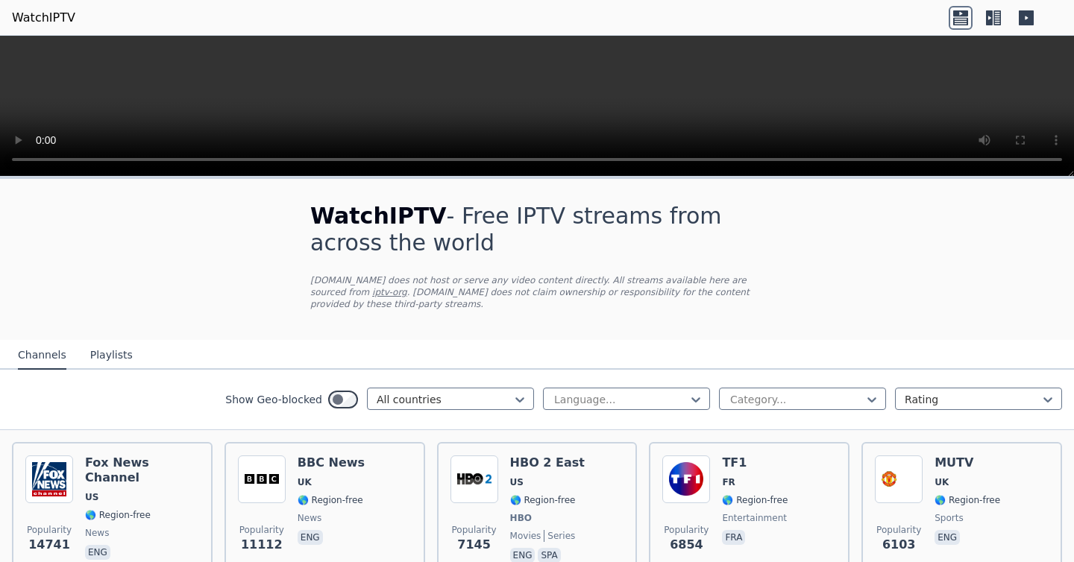
click at [120, 359] on button "Playlists" at bounding box center [111, 355] width 42 height 28
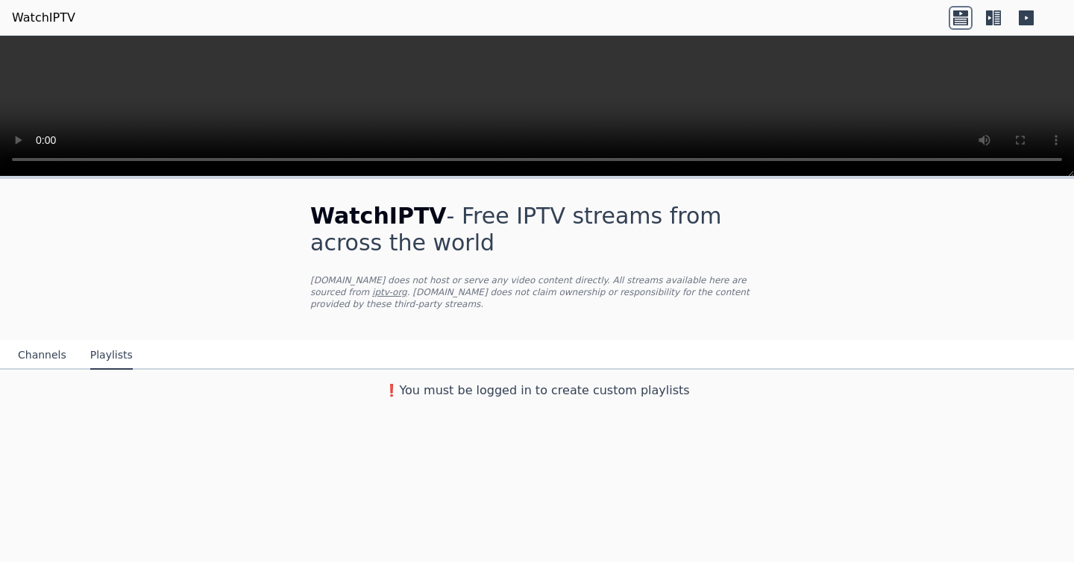
click at [38, 353] on button "Channels" at bounding box center [42, 355] width 48 height 28
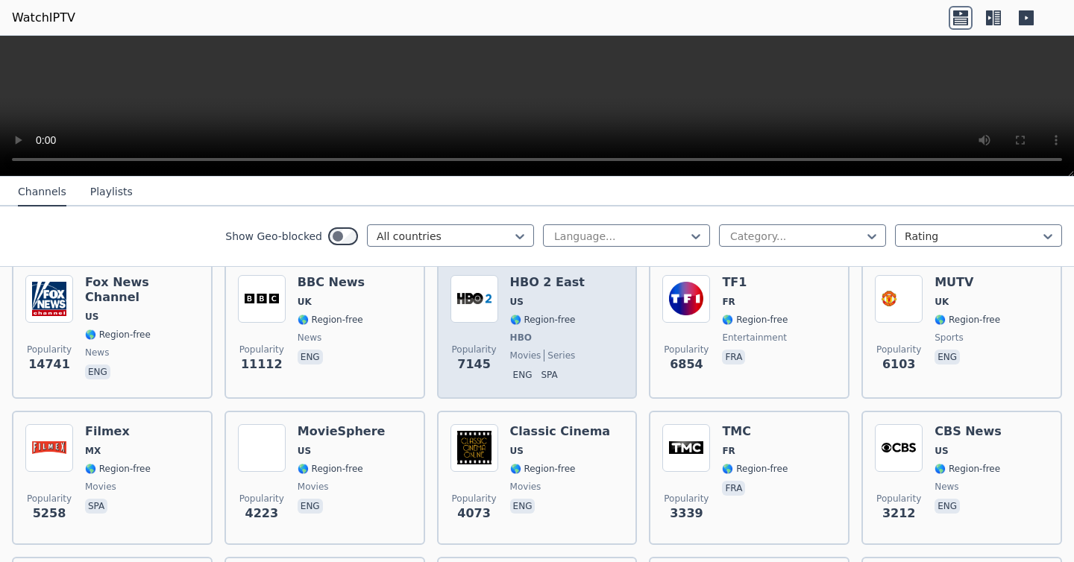
scroll to position [146, 0]
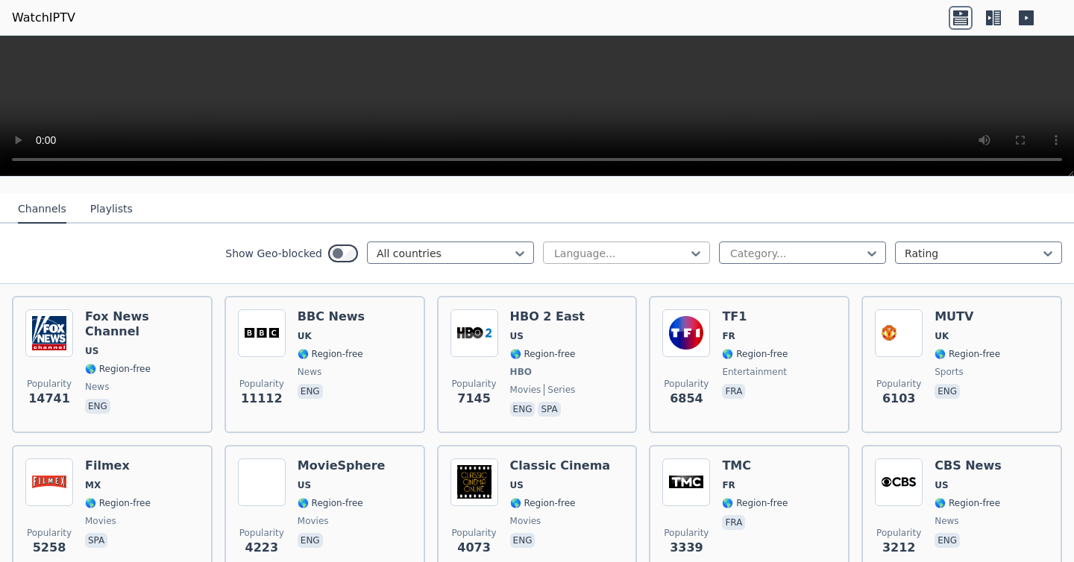
click at [617, 249] on div at bounding box center [620, 253] width 136 height 15
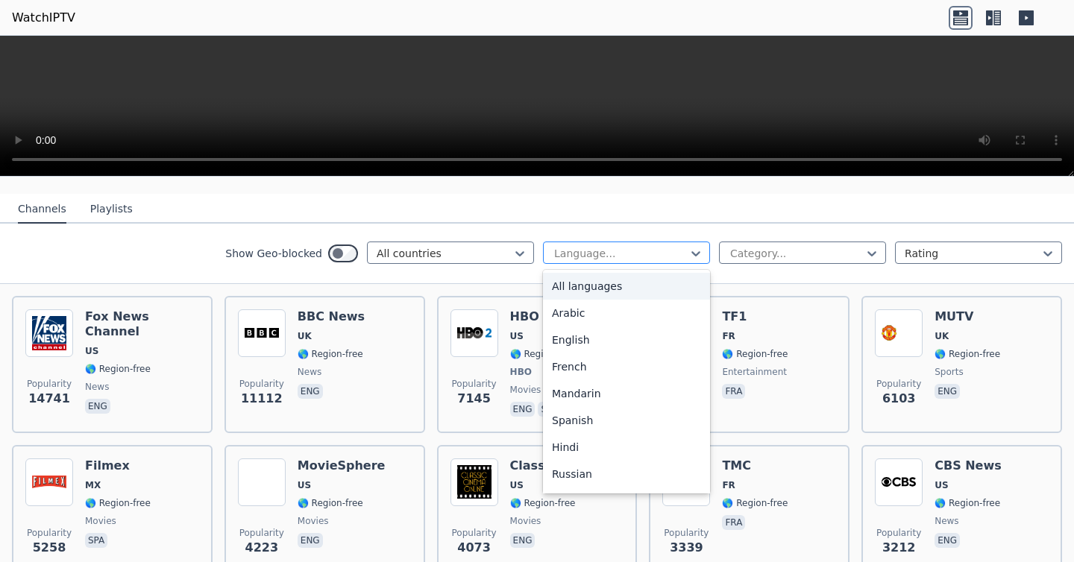
click at [617, 249] on div at bounding box center [620, 253] width 136 height 15
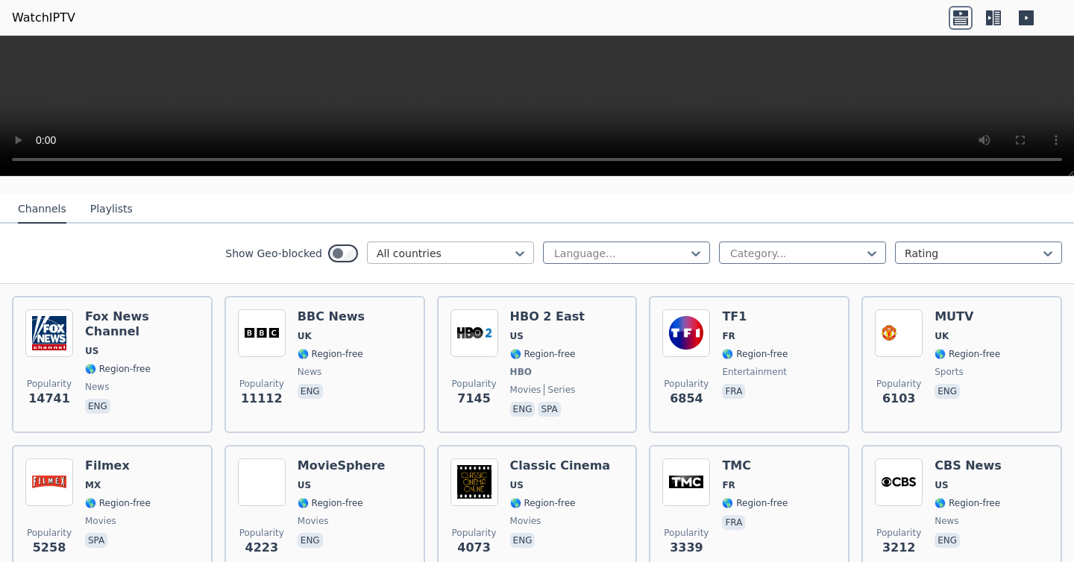
click at [488, 248] on div at bounding box center [444, 253] width 136 height 15
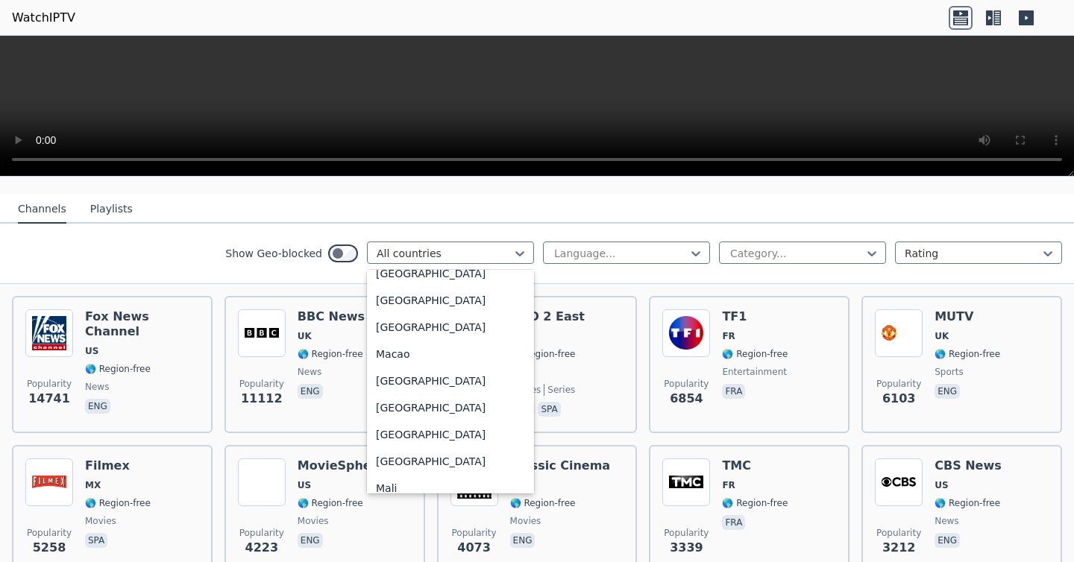
scroll to position [2924, 0]
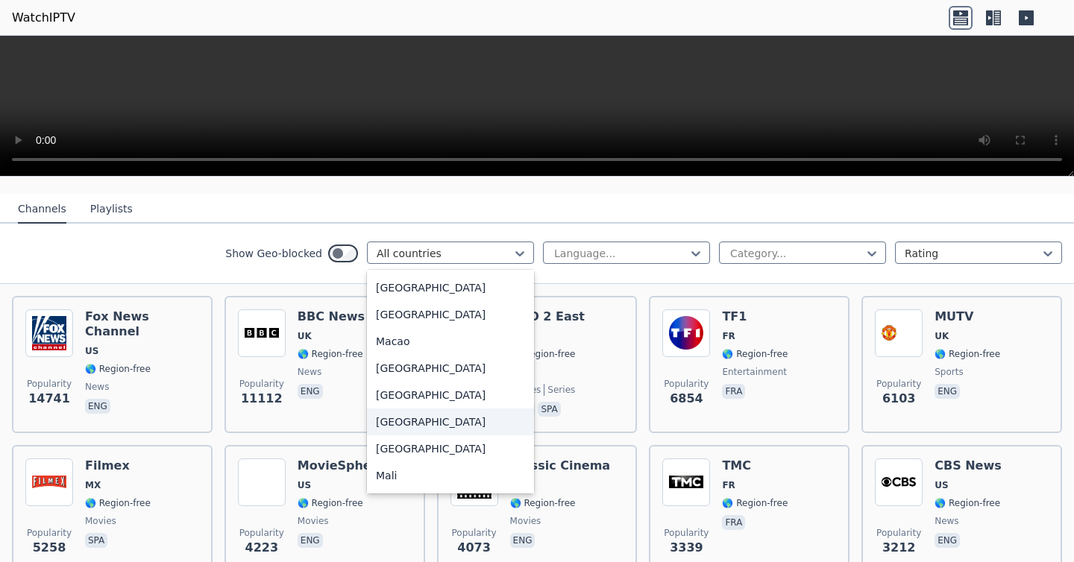
click at [456, 435] on div "[GEOGRAPHIC_DATA]" at bounding box center [450, 422] width 167 height 27
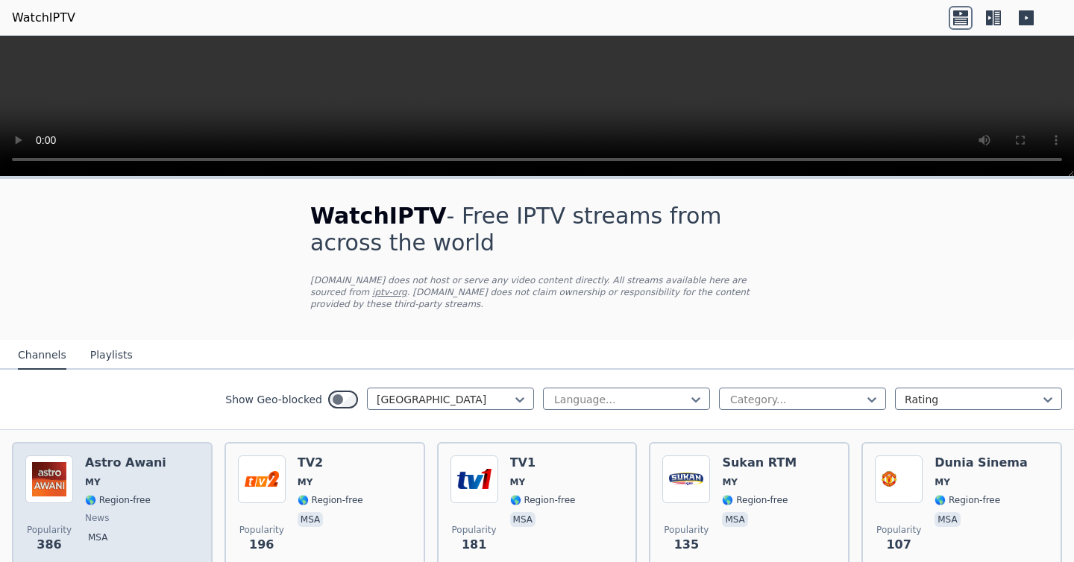
click at [149, 504] on span "🌎 Region-free" at bounding box center [125, 500] width 81 height 12
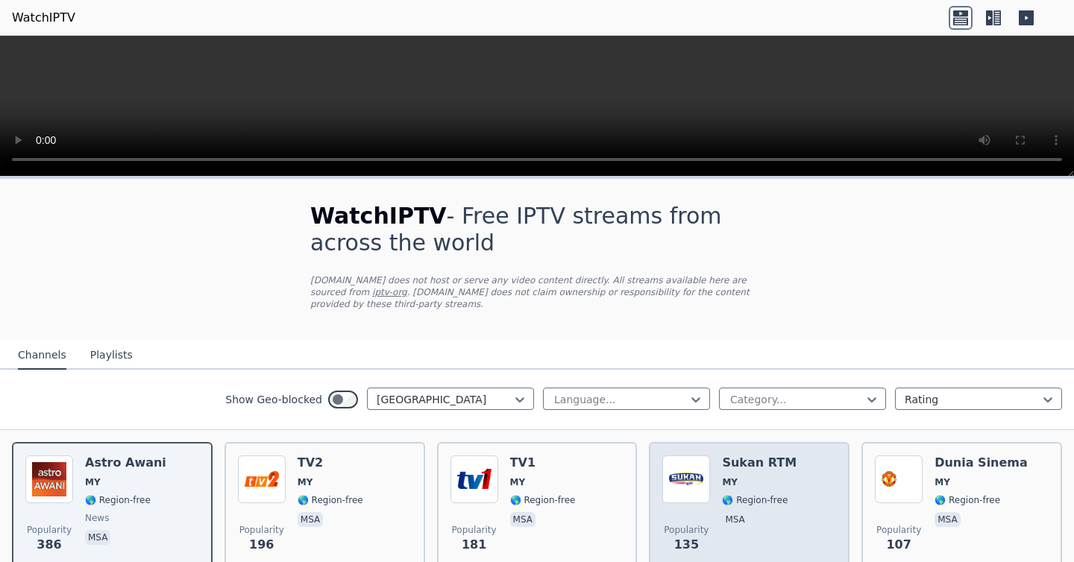
click at [735, 491] on div "Sukan RTM MY 🌎 Region-free msa" at bounding box center [759, 509] width 75 height 107
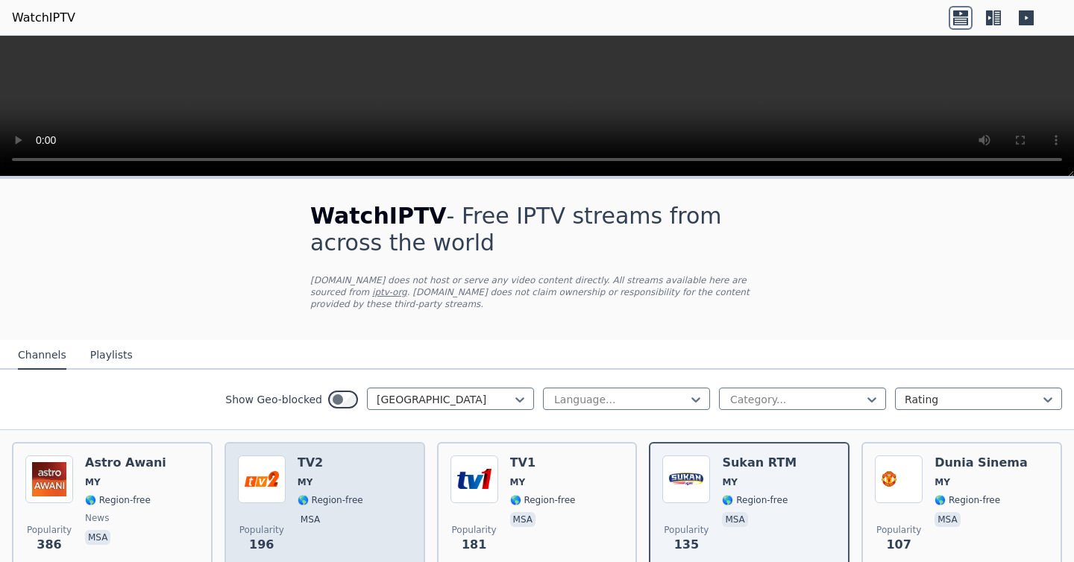
click at [318, 496] on span "🌎 Region-free" at bounding box center [330, 500] width 66 height 12
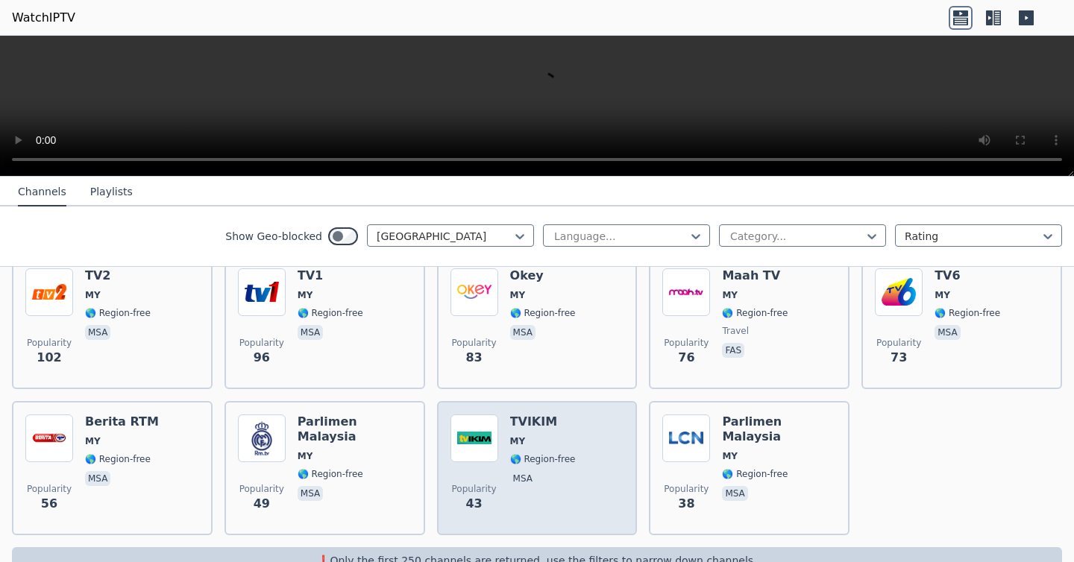
scroll to position [368, 0]
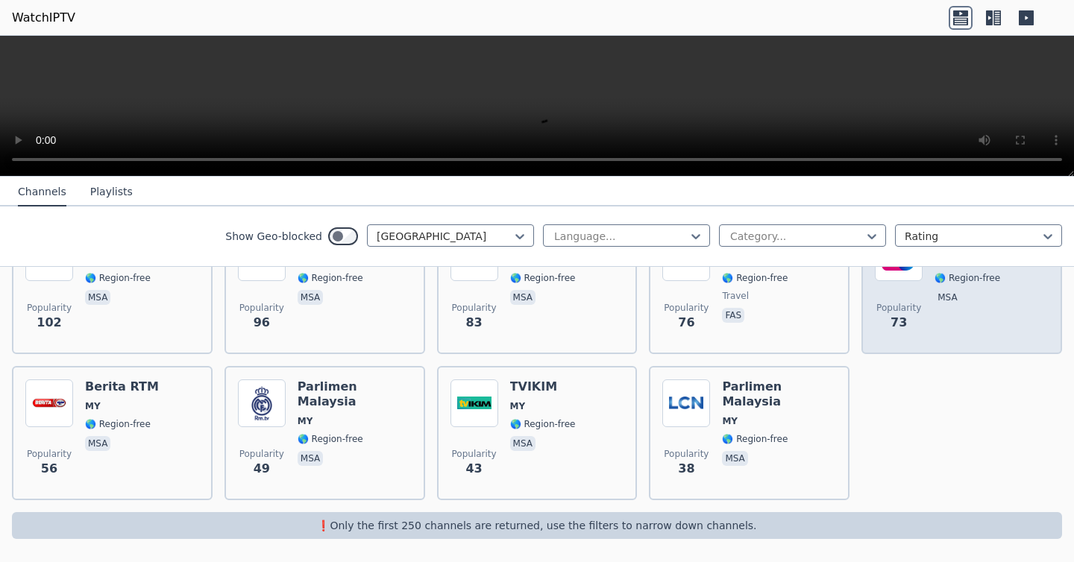
click at [935, 313] on div "TV6 MY 🌎 Region-free msa" at bounding box center [967, 286] width 66 height 107
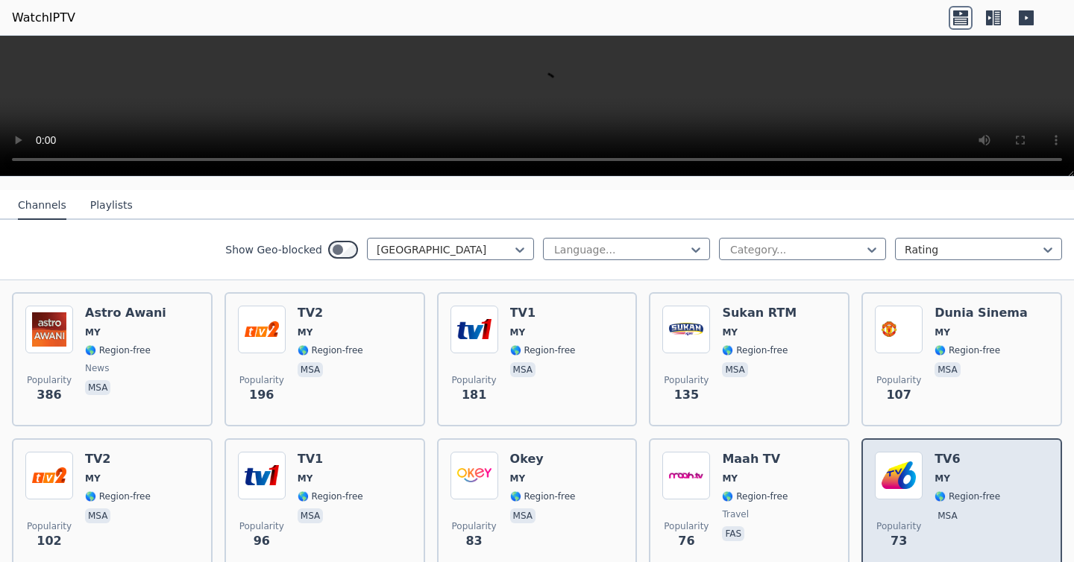
scroll to position [154, 0]
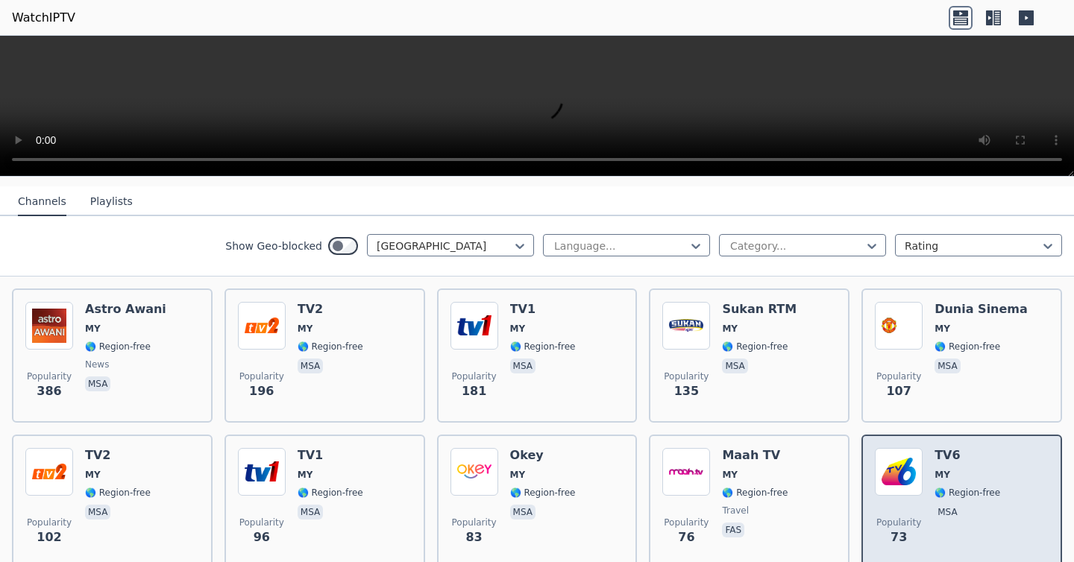
click at [935, 313] on h6 "Dunia Sinema" at bounding box center [980, 309] width 93 height 15
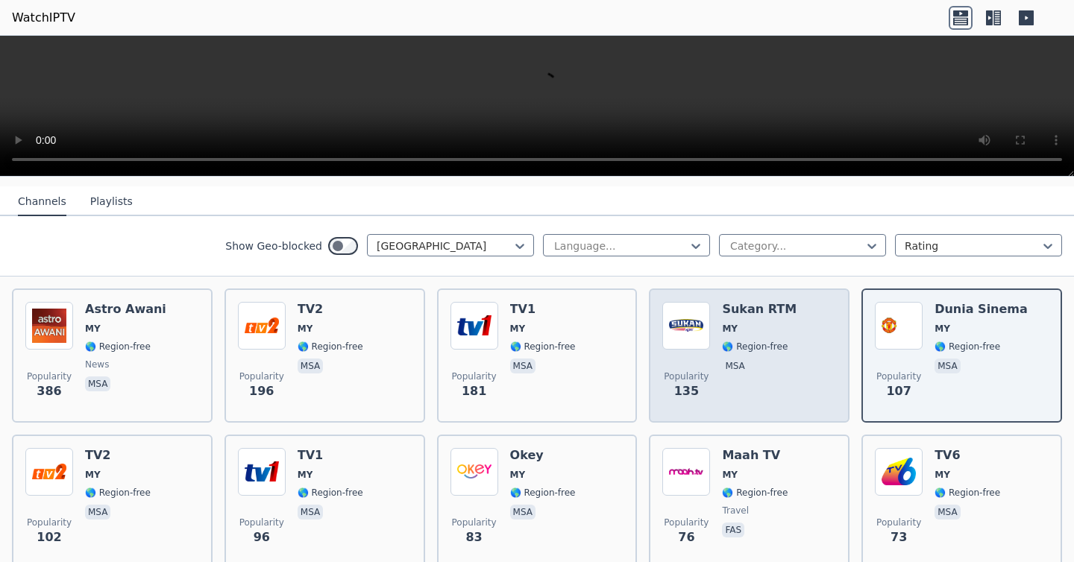
click at [761, 338] on div "Sukan RTM MY 🌎 Region-free msa" at bounding box center [759, 355] width 75 height 107
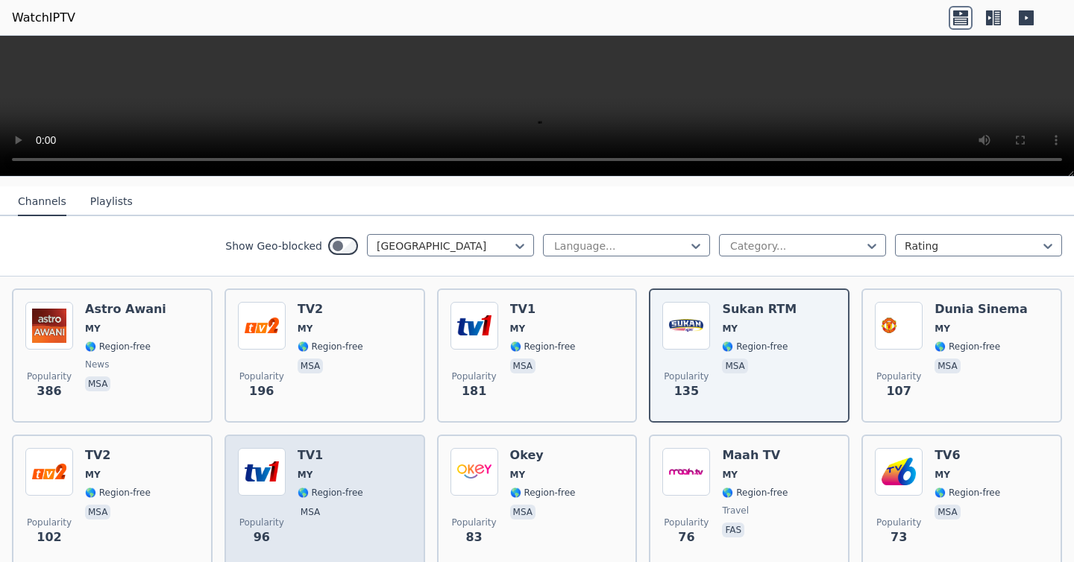
click at [301, 481] on div "TV1 MY 🌎 Region-free msa" at bounding box center [330, 501] width 66 height 107
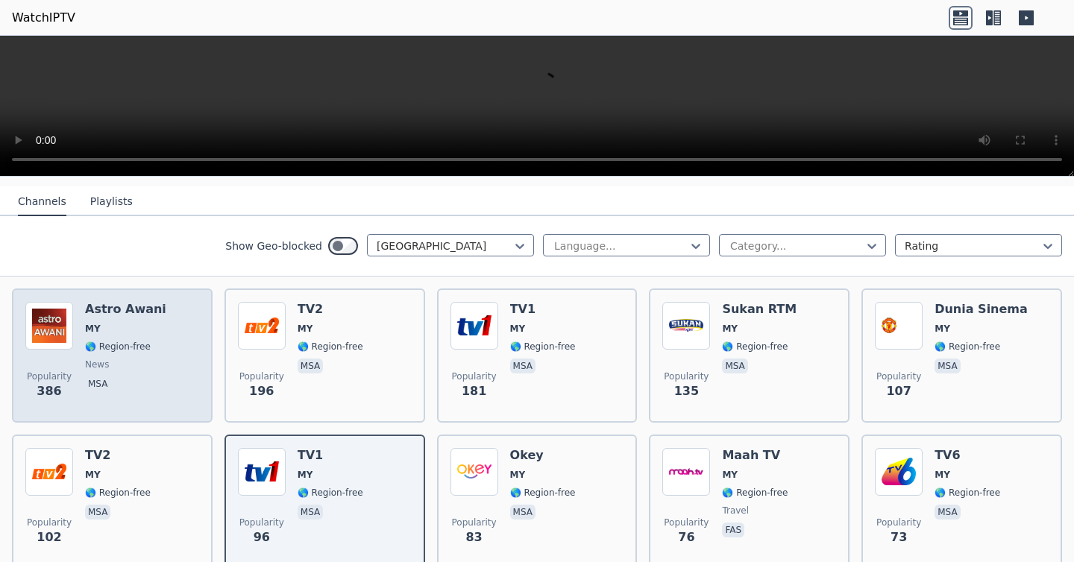
click at [90, 344] on span "🌎 Region-free" at bounding box center [118, 347] width 66 height 12
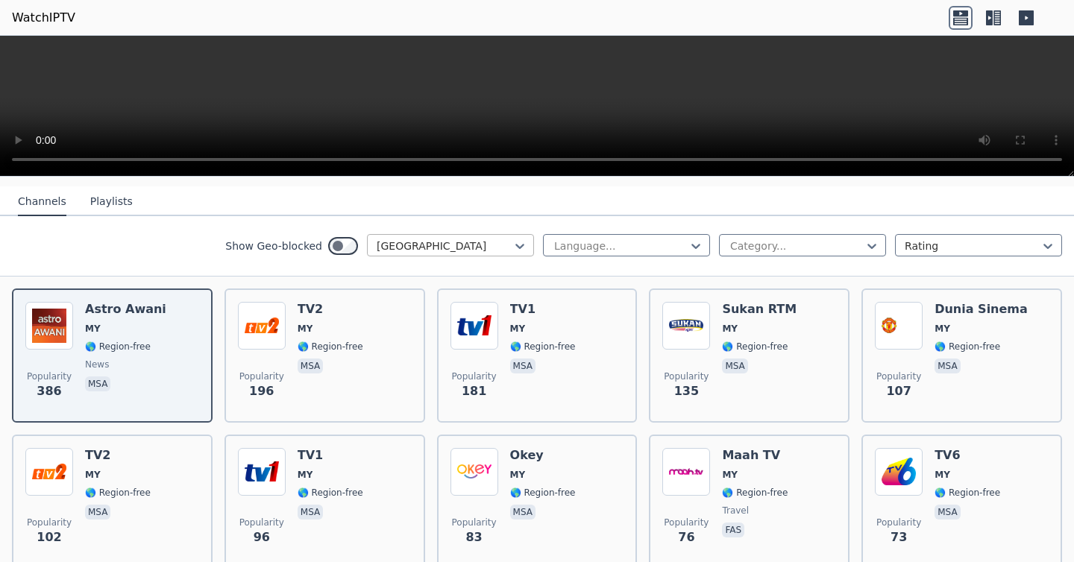
click at [494, 250] on div at bounding box center [444, 246] width 136 height 15
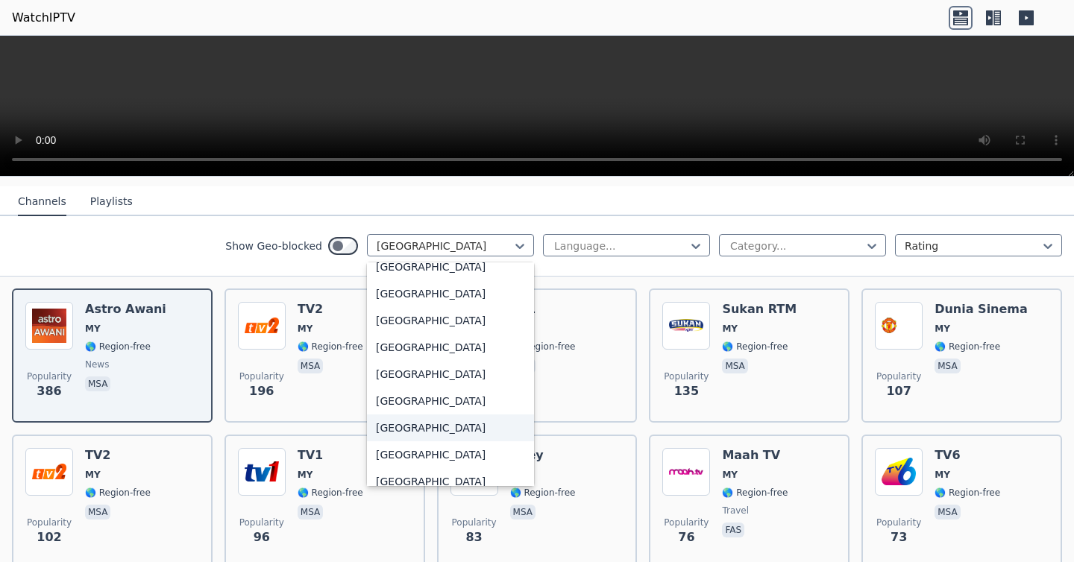
scroll to position [5131, 0]
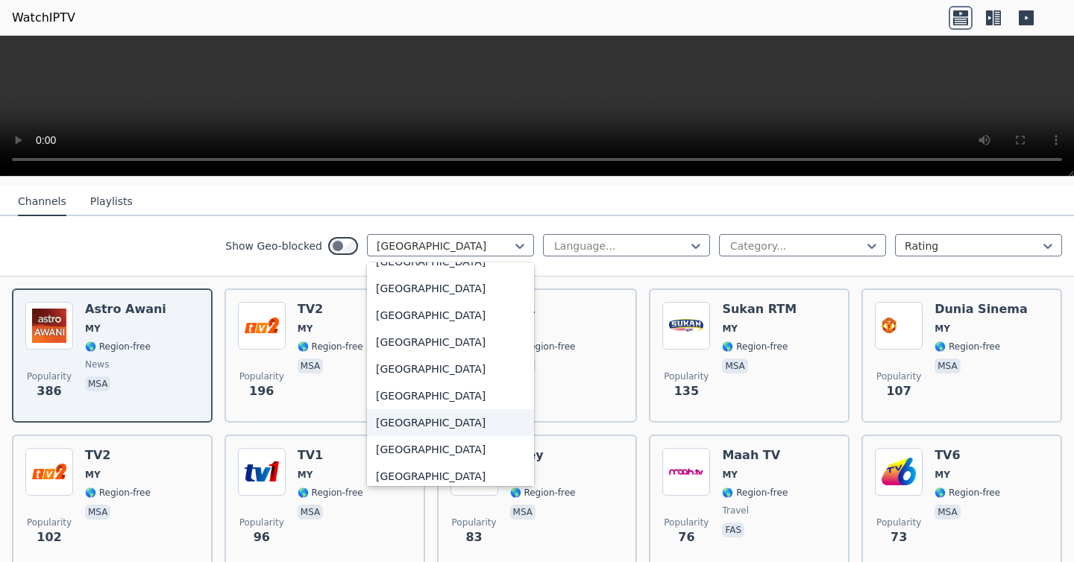
click at [447, 417] on div "[GEOGRAPHIC_DATA]" at bounding box center [450, 422] width 167 height 27
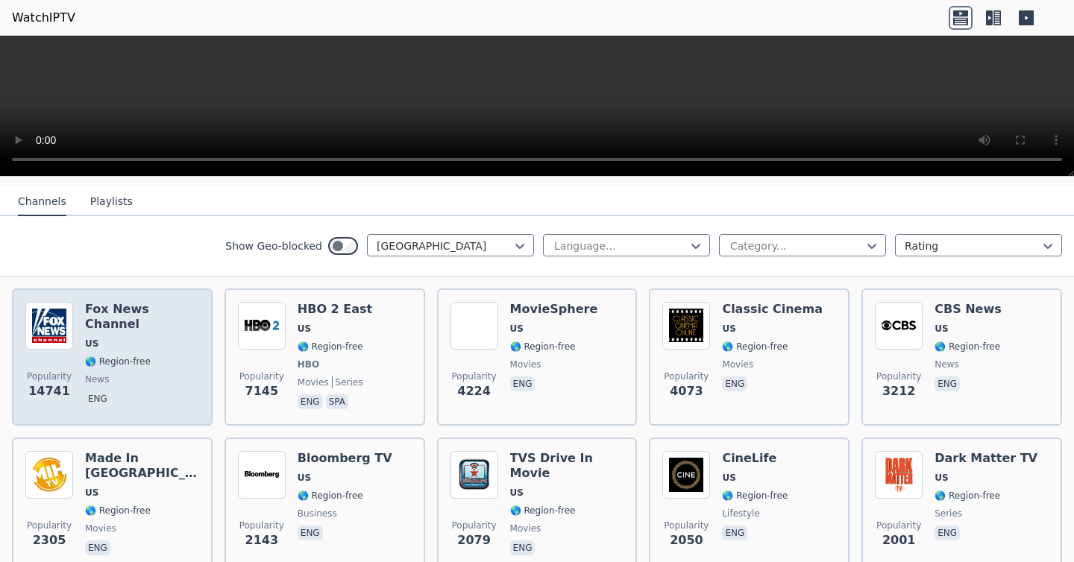
click at [179, 374] on span "news" at bounding box center [142, 380] width 114 height 12
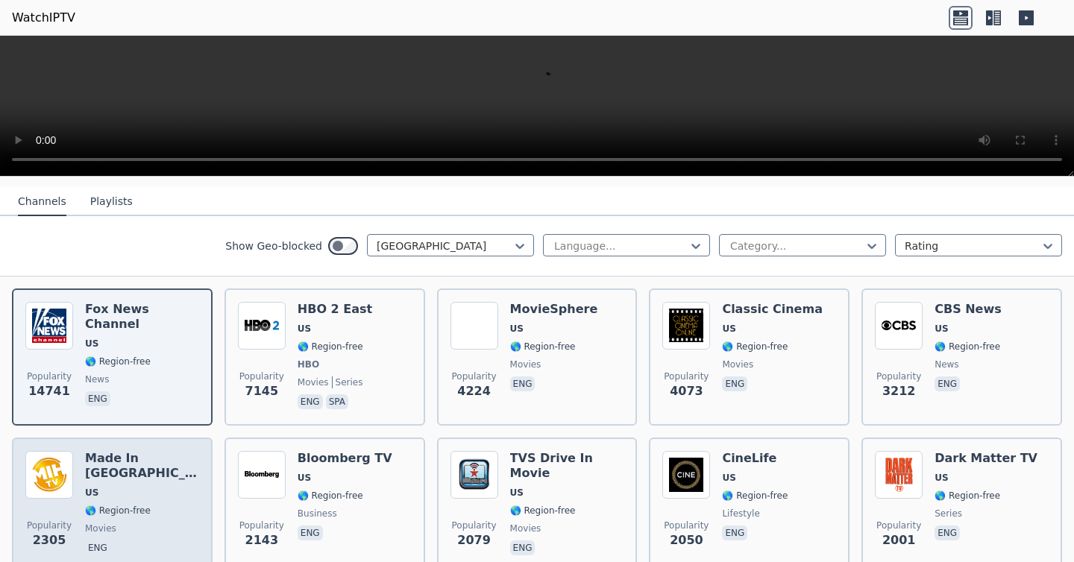
click at [168, 505] on span "🌎 Region-free" at bounding box center [142, 511] width 114 height 12
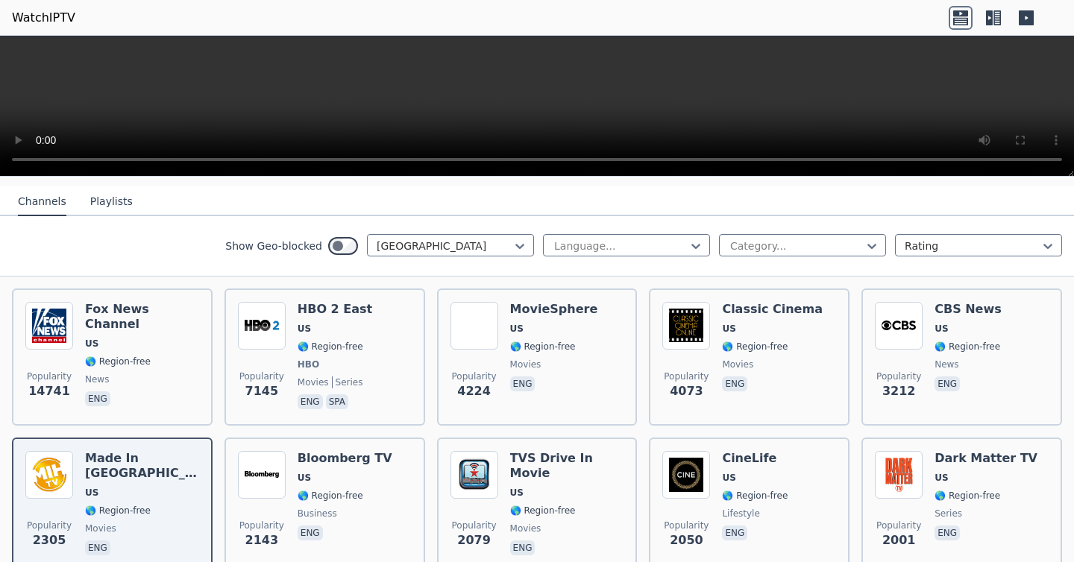
click at [430, 73] on video at bounding box center [537, 106] width 1074 height 141
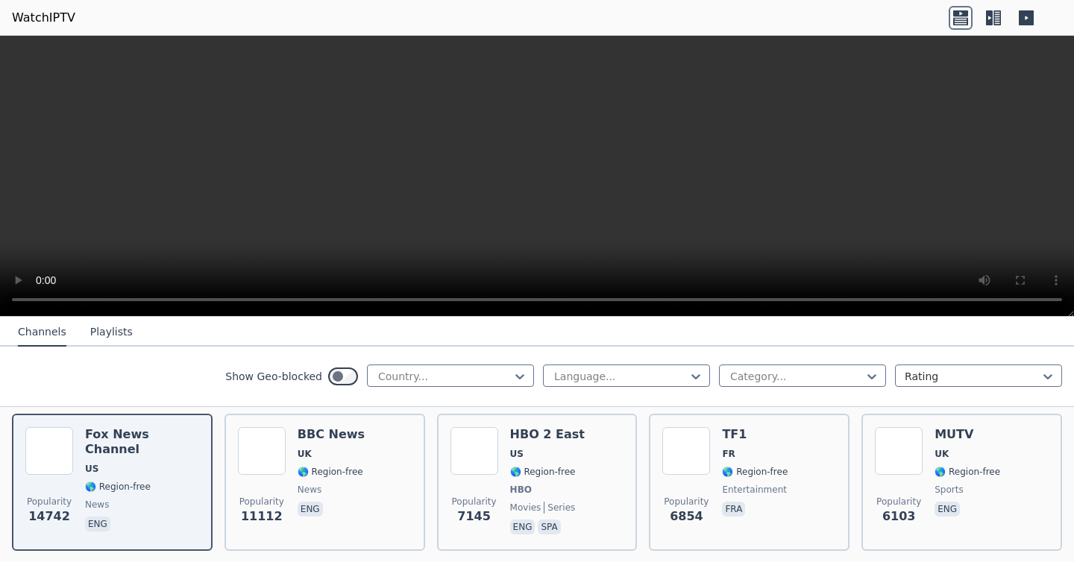
scroll to position [173, 0]
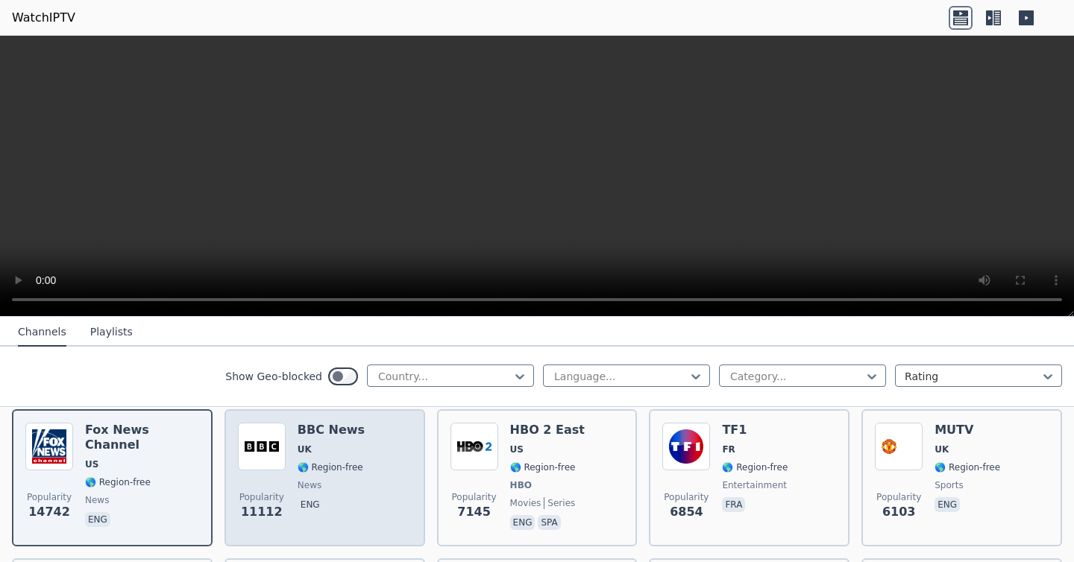
click at [356, 484] on span "news" at bounding box center [330, 485] width 67 height 12
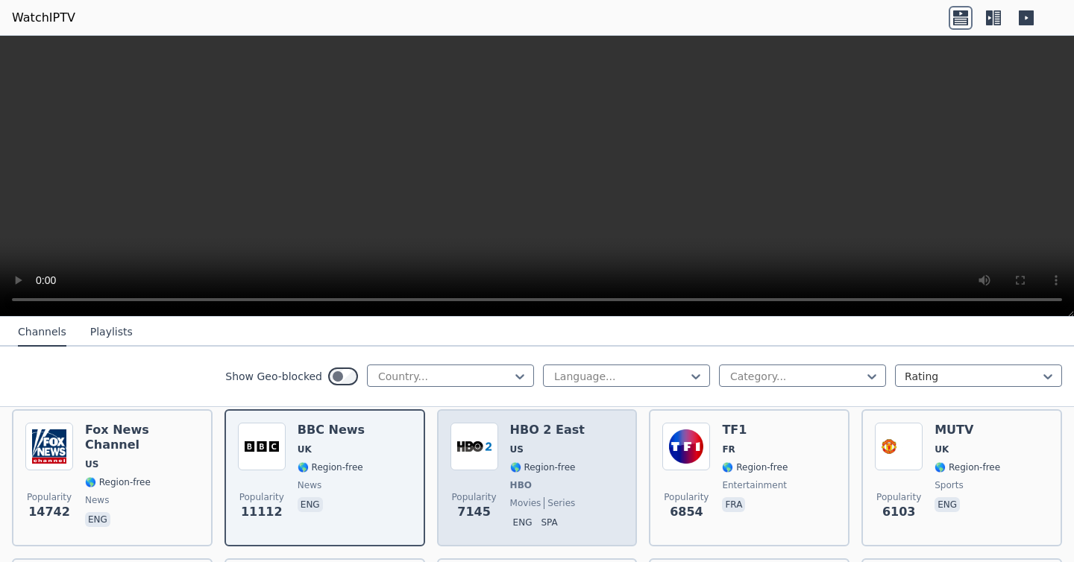
click at [589, 463] on div "Popularity 7145 HBO 2 East US 🌎 Region-free HBO movies series eng spa" at bounding box center [537, 478] width 174 height 110
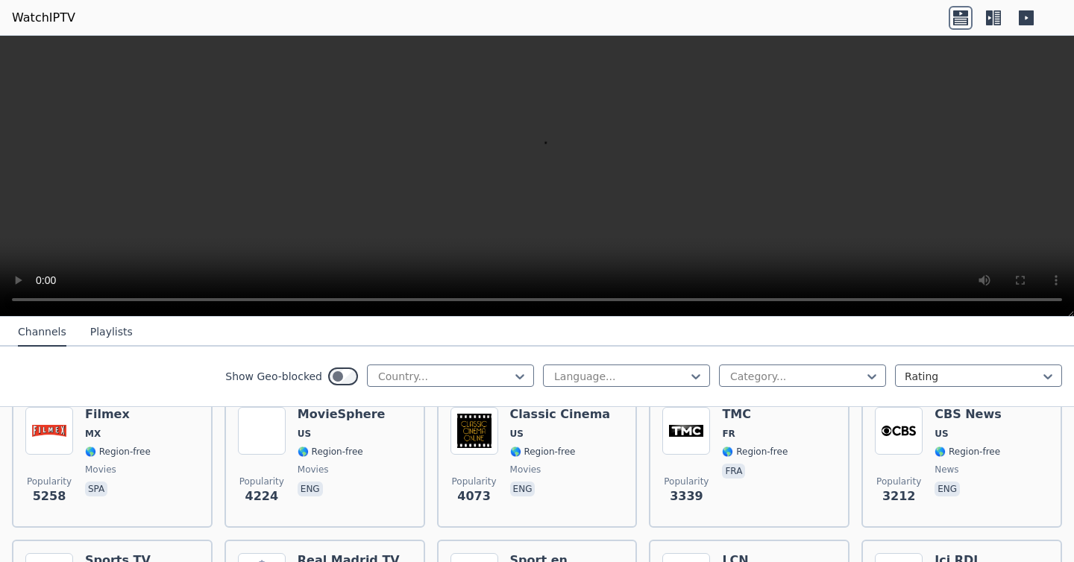
scroll to position [346, 0]
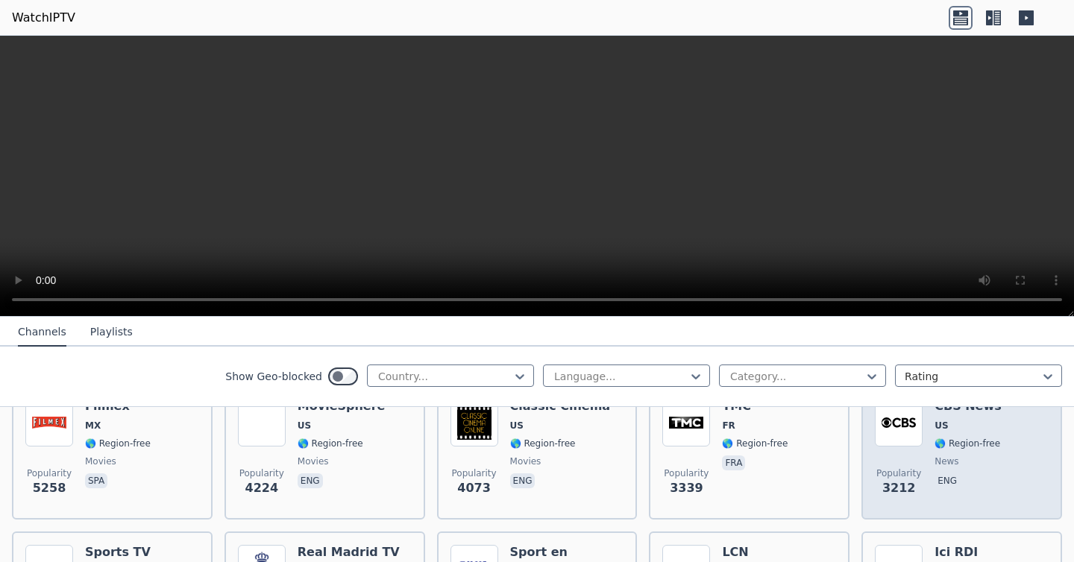
click at [930, 469] on div "Popularity 3212 CBS News US 🌎 Region-free news eng" at bounding box center [961, 452] width 174 height 107
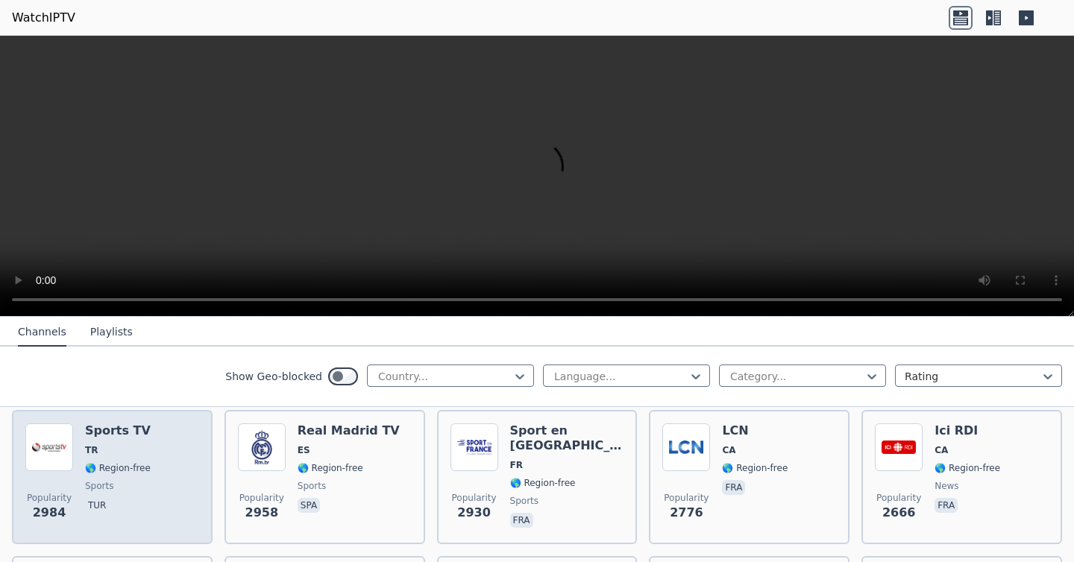
scroll to position [458, 0]
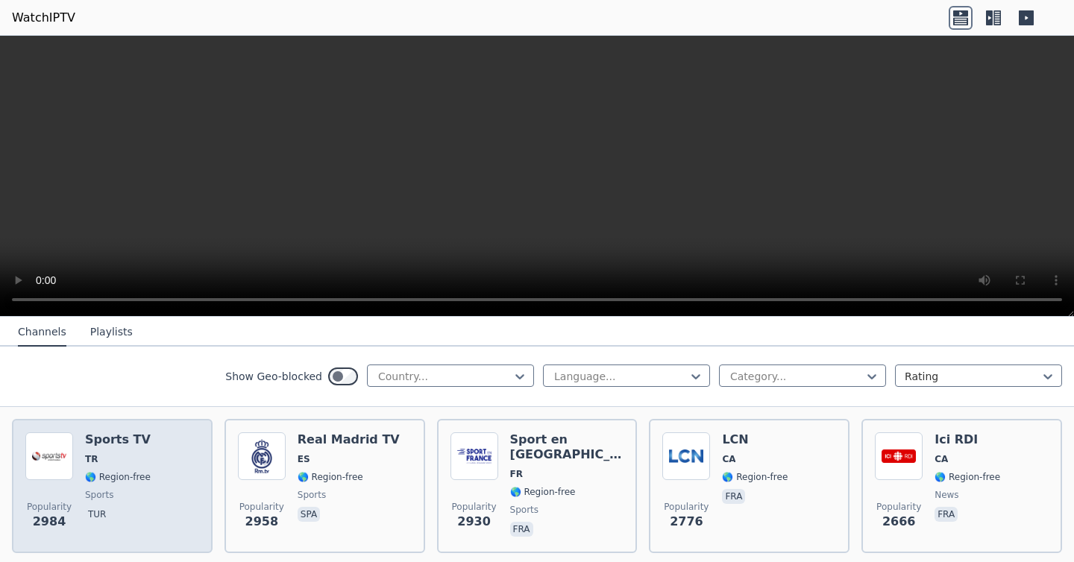
click at [140, 469] on div "Sports TV TR 🌎 Region-free sports tur" at bounding box center [118, 485] width 66 height 107
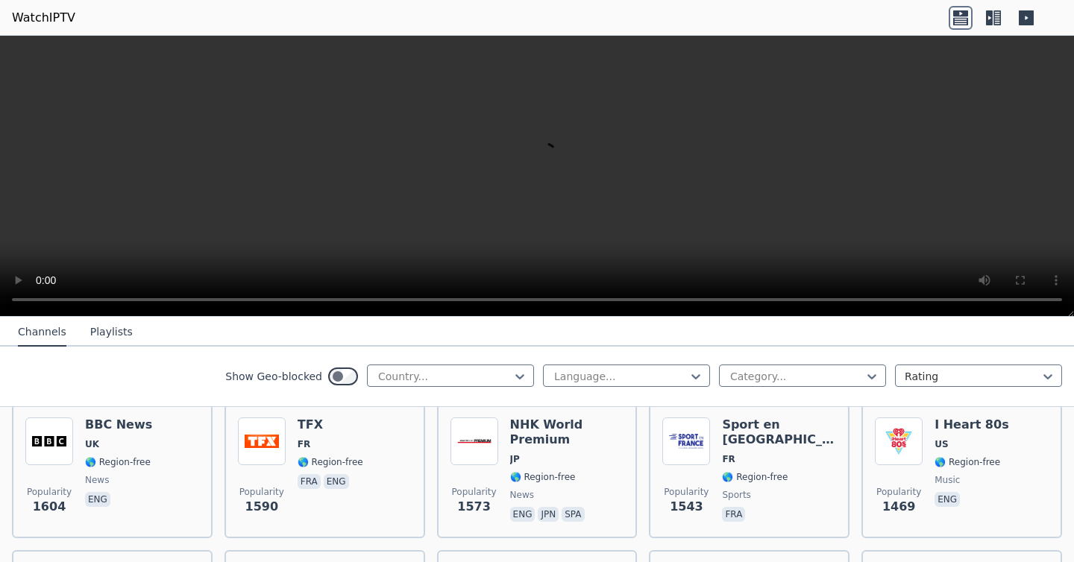
scroll to position [1062, 0]
click at [800, 361] on div "Show Geo-blocked Country... Language... Category... Rating" at bounding box center [537, 377] width 1074 height 60
click at [789, 378] on div at bounding box center [796, 376] width 136 height 15
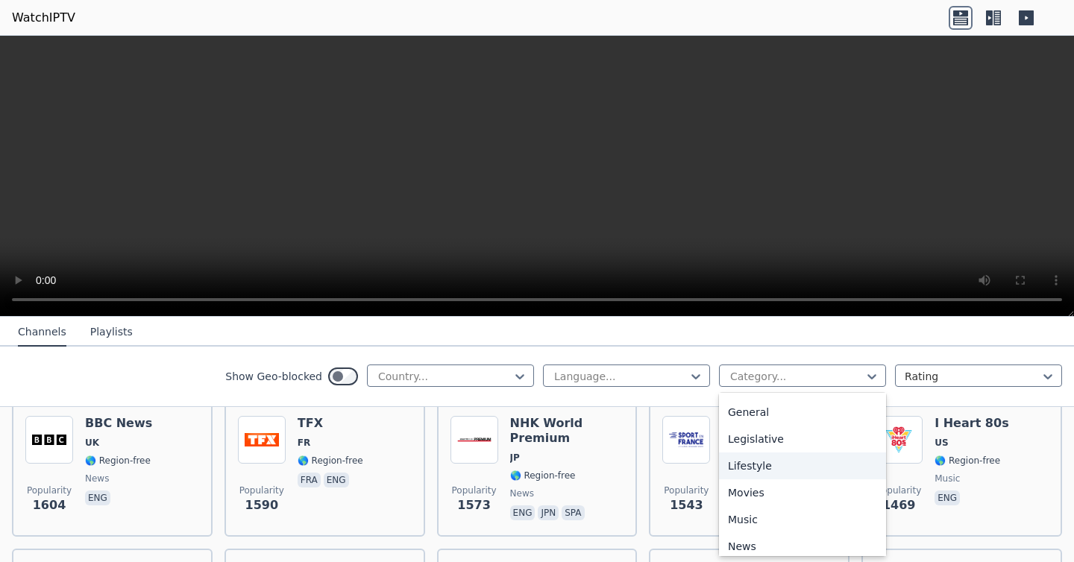
scroll to position [325, 0]
click at [792, 486] on div "Movies" at bounding box center [802, 486] width 167 height 27
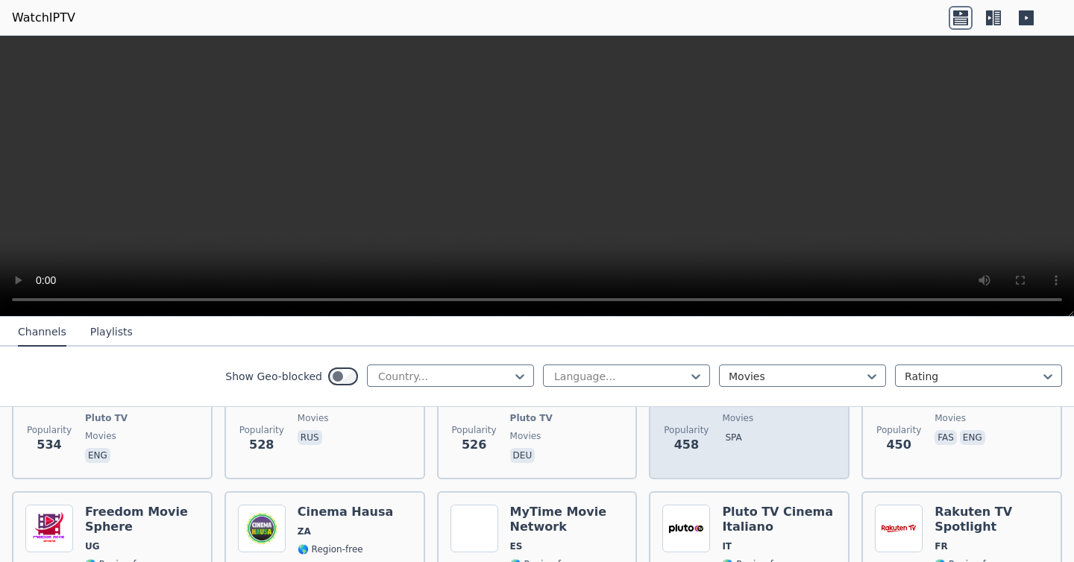
scroll to position [1033, 0]
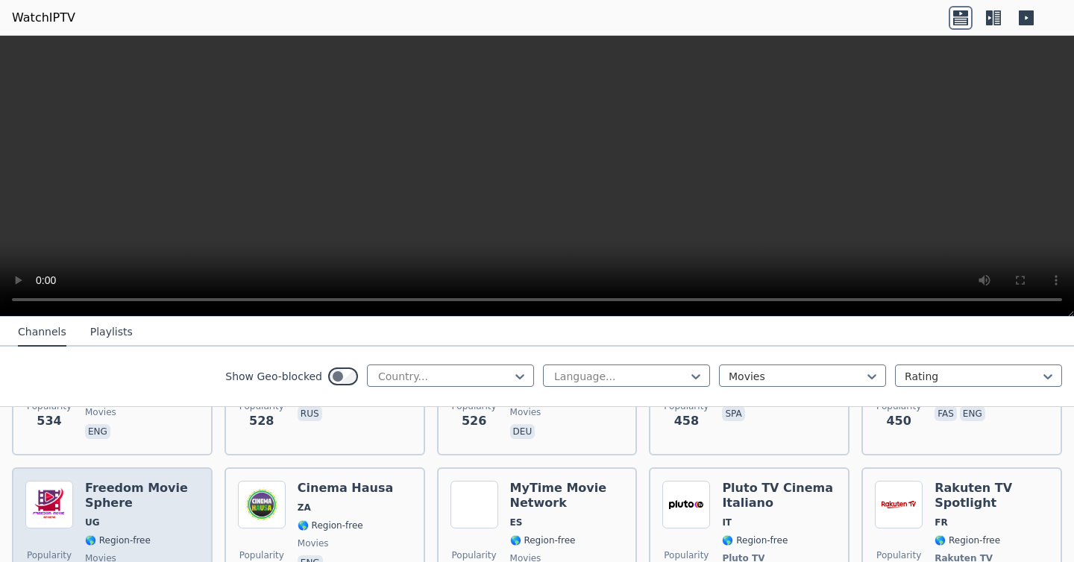
click at [146, 517] on span "UG" at bounding box center [142, 523] width 114 height 12
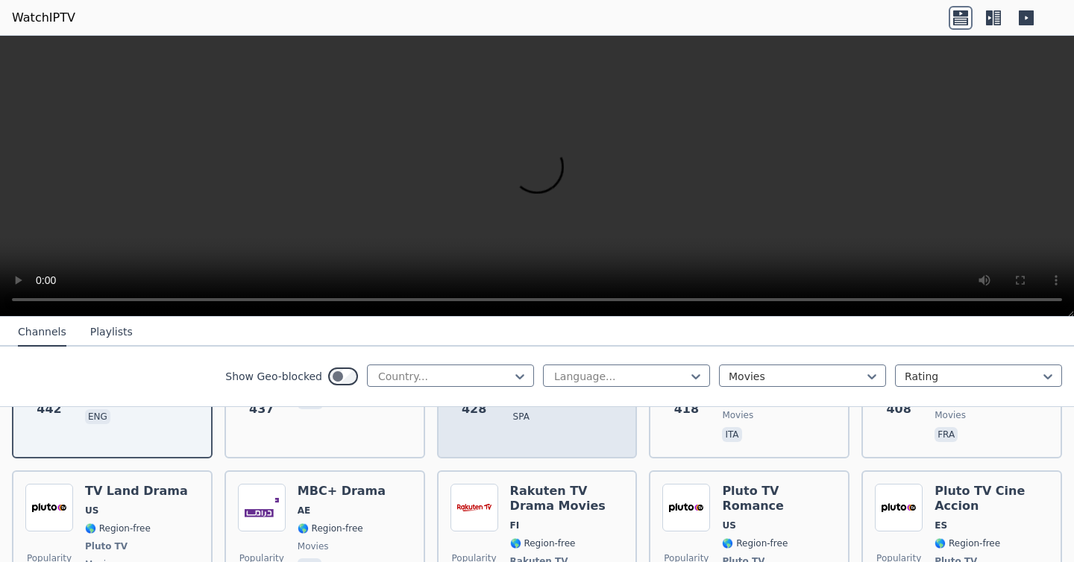
scroll to position [1197, 0]
